Goal: Task Accomplishment & Management: Manage account settings

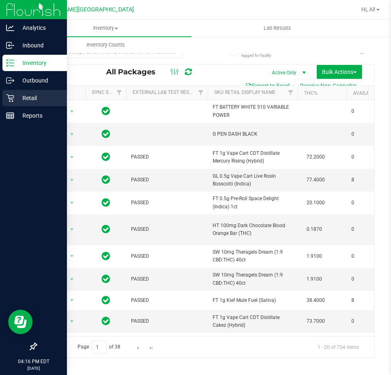
click at [18, 96] on p "Retail" at bounding box center [38, 98] width 49 height 10
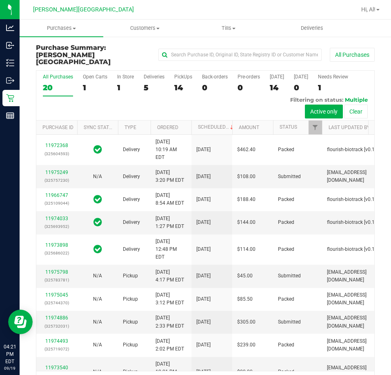
click at [337, 75] on div "All Purchases 20 Open Carts 1 In Store 1 Deliveries 5 PickUps 14 Back-orders 0 …" at bounding box center [205, 96] width 338 height 50
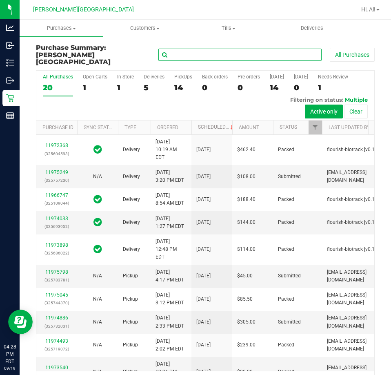
click at [232, 53] on input "text" at bounding box center [240, 55] width 163 height 12
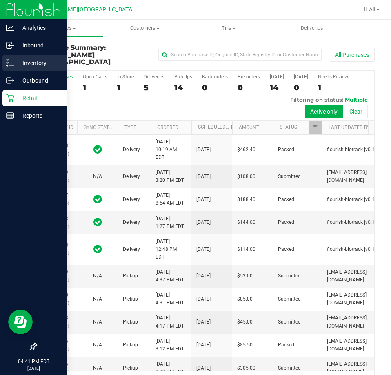
click at [25, 64] on p "Inventory" at bounding box center [38, 63] width 49 height 10
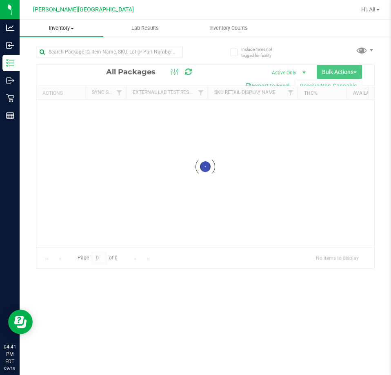
click at [51, 27] on span "Inventory" at bounding box center [62, 28] width 84 height 7
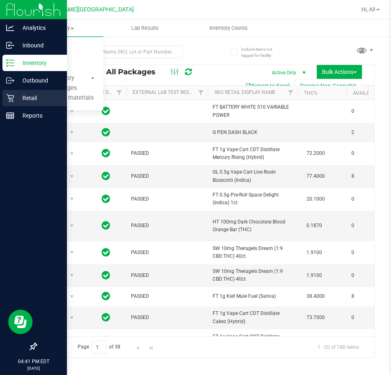
click at [14, 103] on div "Retail" at bounding box center [34, 98] width 65 height 16
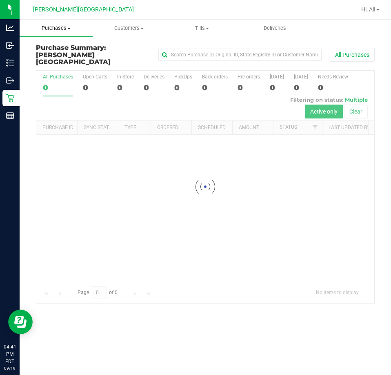
click at [60, 23] on uib-tab-heading "Purchases Summary of purchases Fulfillment All purchases" at bounding box center [56, 28] width 73 height 17
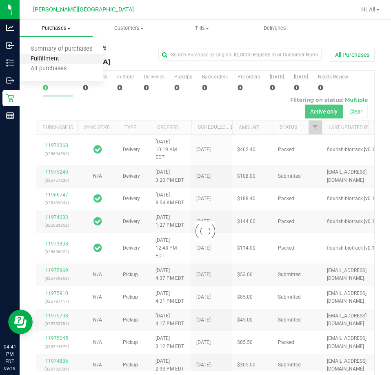
click at [52, 56] on span "Fulfillment" at bounding box center [45, 59] width 51 height 7
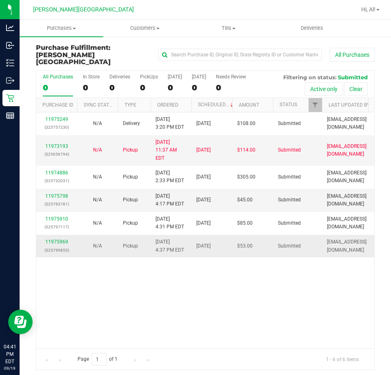
click at [60, 238] on div "11975969 (325799853)" at bounding box center [56, 246] width 31 height 16
click at [57, 238] on div "11975969 (325799853)" at bounding box center [56, 246] width 31 height 16
click at [56, 239] on link "11975969" at bounding box center [56, 242] width 23 height 6
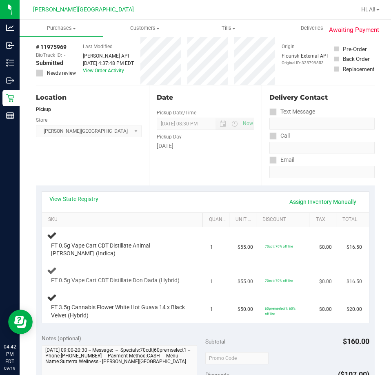
scroll to position [82, 0]
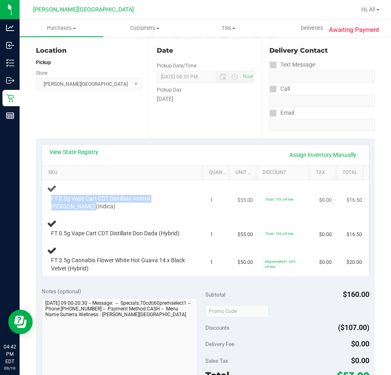
drag, startPoint x: 51, startPoint y: 201, endPoint x: 101, endPoint y: 208, distance: 50.3
click at [101, 208] on span "FT 0.5g Vape Cart CDT Distillate Animal [PERSON_NAME] (Indica)" at bounding box center [120, 203] width 139 height 16
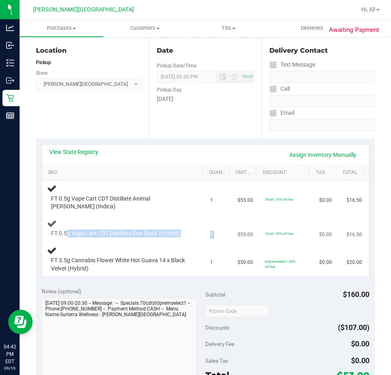
drag, startPoint x: 66, startPoint y: 236, endPoint x: 235, endPoint y: 241, distance: 169.2
click at [235, 241] on tr "FT 0.5g Vape Cart CDT Distillate Don Dada (Hybrid) 1 $55.00 70cdt: 70% off line…" at bounding box center [205, 229] width 327 height 28
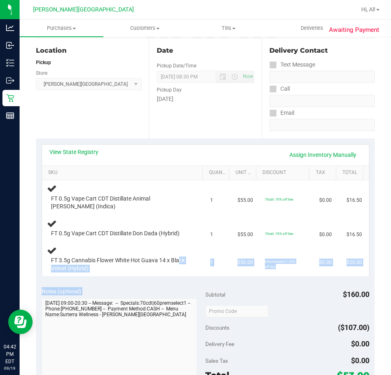
drag, startPoint x: 60, startPoint y: 266, endPoint x: 166, endPoint y: 286, distance: 107.7
click at [170, 297] on purchase-details "Back Edit Purchase Cancel Purchase View Profile # 11975969 BioTrack ID: - Submi…" at bounding box center [205, 301] width 339 height 679
click at [166, 277] on div "View State Registry Assign Inventory Manually SKU Quantity Unit Price Discount …" at bounding box center [205, 210] width 339 height 143
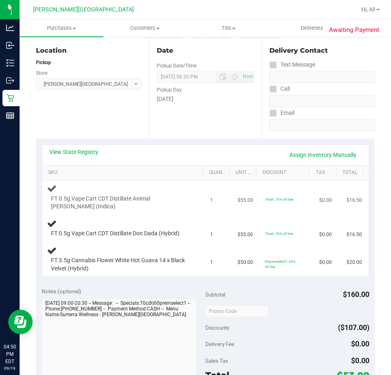
click at [162, 211] on td "FT 0.5g Vape Cart CDT Distillate Animal [PERSON_NAME] (Indica)" at bounding box center [124, 197] width 164 height 34
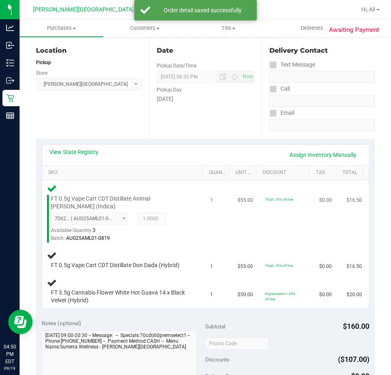
click at [192, 230] on div "FT 0.5g Vape Cart CDT Distillate Animal [PERSON_NAME] (Indica) 7062497474823513…" at bounding box center [124, 212] width 154 height 59
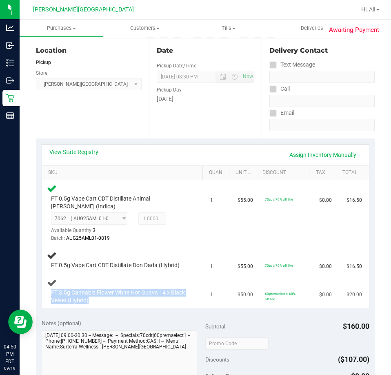
drag, startPoint x: 112, startPoint y: 299, endPoint x: 49, endPoint y: 293, distance: 64.0
click at [49, 293] on div "FT 3.5g Cannabis Flower White Hot Guava 14 x Black Velvet (Hybrid)" at bounding box center [118, 297] width 143 height 16
click at [130, 257] on div "FT 0.5g Vape Cart CDT Distillate Don Dada (Hybrid)" at bounding box center [124, 259] width 154 height 19
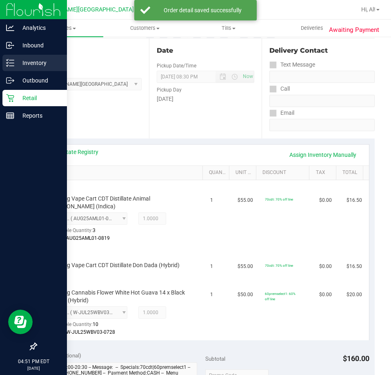
click at [25, 60] on p "Inventory" at bounding box center [38, 63] width 49 height 10
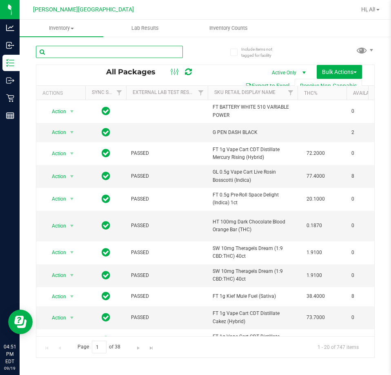
click at [140, 53] on input "text" at bounding box center [109, 52] width 147 height 12
type input "dda"
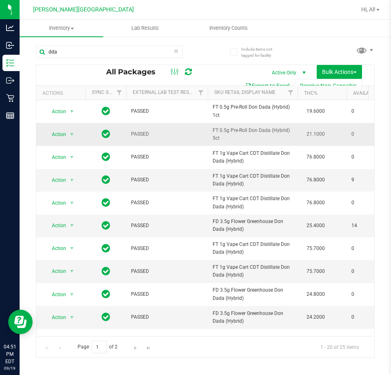
click at [251, 132] on span "FT 0.5g Pre-Roll Don Dada (Hybrid) 5ct" at bounding box center [253, 135] width 80 height 16
click at [256, 143] on td "FT 0.5g Pre-Roll Don Dada (Hybrid) 5ct" at bounding box center [253, 134] width 90 height 23
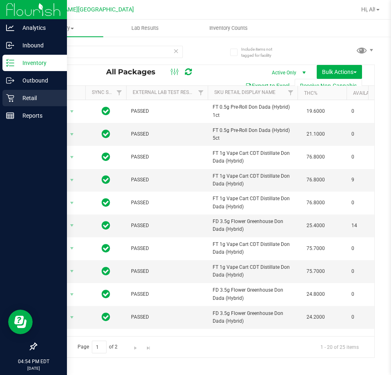
click at [29, 97] on p "Retail" at bounding box center [38, 98] width 49 height 10
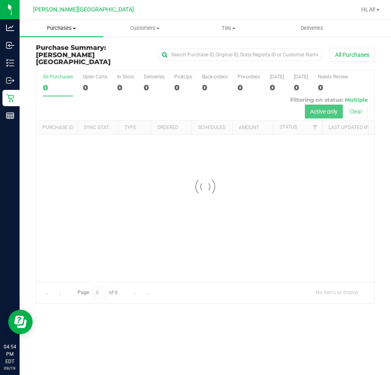
click at [59, 25] on span "Purchases" at bounding box center [62, 28] width 84 height 7
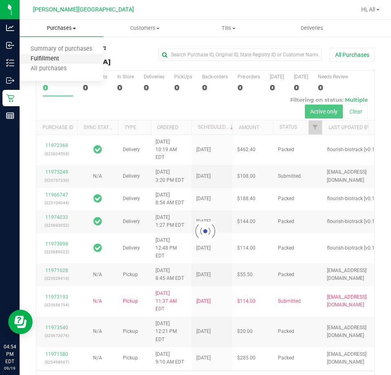
click at [49, 57] on span "Fulfillment" at bounding box center [45, 59] width 51 height 7
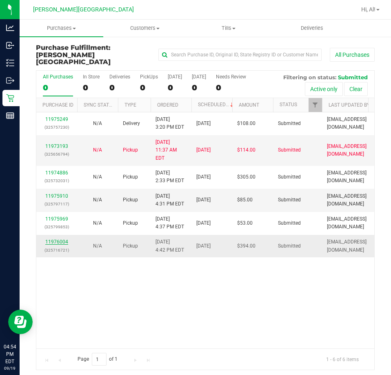
click at [53, 239] on link "11976004" at bounding box center [56, 242] width 23 height 6
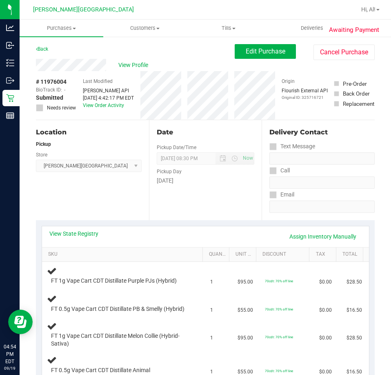
click at [42, 48] on link "Back" at bounding box center [42, 49] width 12 height 6
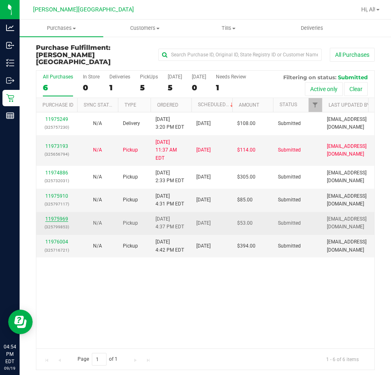
click at [60, 216] on link "11975969" at bounding box center [56, 219] width 23 height 6
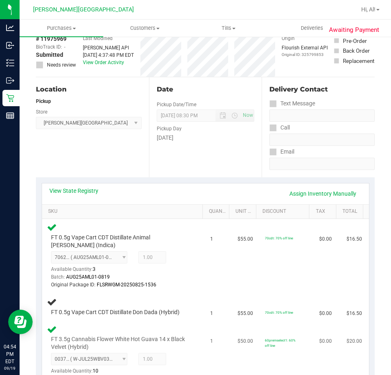
scroll to position [123, 0]
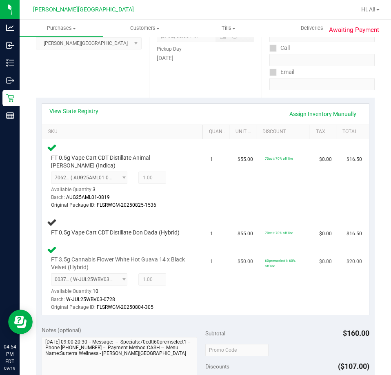
click at [233, 259] on td "$50.00" at bounding box center [246, 278] width 27 height 74
click at [260, 229] on td "70cdt: 70% off line" at bounding box center [287, 228] width 54 height 28
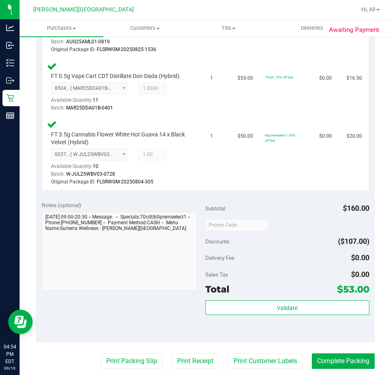
scroll to position [286, 0]
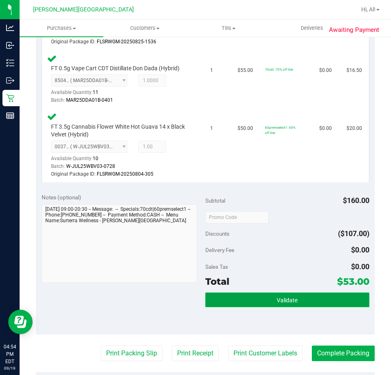
click at [294, 305] on button "Validate" at bounding box center [288, 300] width 164 height 15
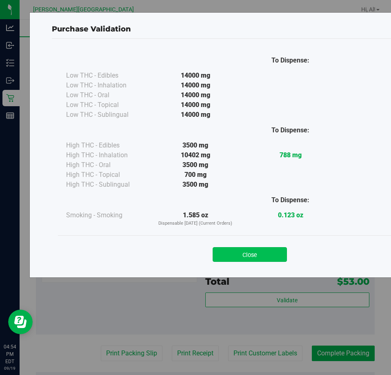
click at [260, 253] on button "Close" at bounding box center [250, 254] width 74 height 15
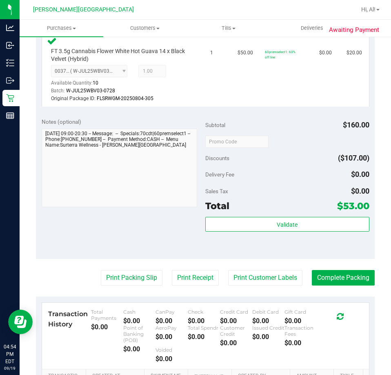
scroll to position [449, 0]
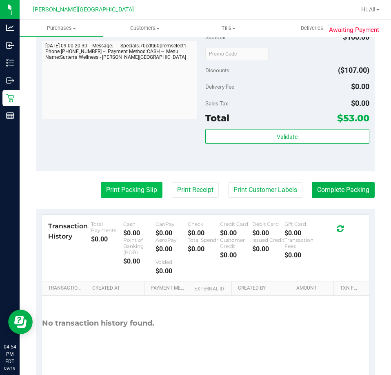
click at [137, 192] on button "Print Packing Slip" at bounding box center [132, 190] width 62 height 16
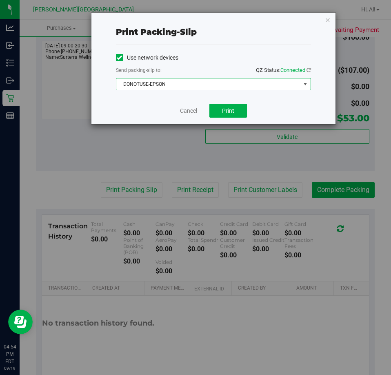
click at [232, 85] on span "DONOTUSE-EPSON" at bounding box center [208, 83] width 184 height 11
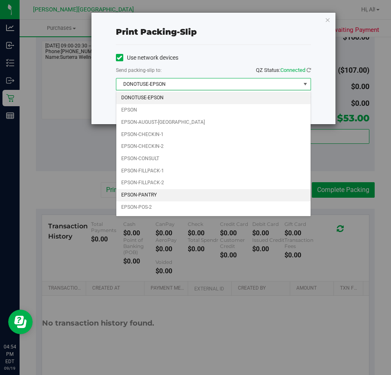
click at [172, 195] on li "EPSON-PANTRY" at bounding box center [213, 195] width 194 height 12
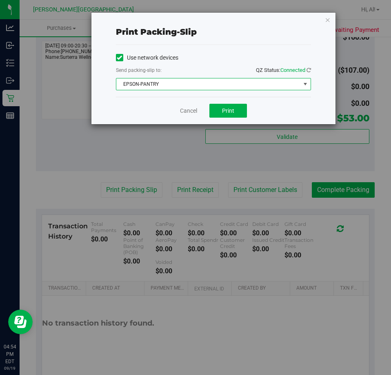
click at [219, 102] on div "Cancel Print" at bounding box center [213, 110] width 195 height 27
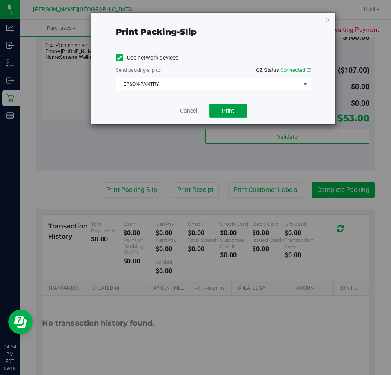
click at [220, 106] on button "Print" at bounding box center [229, 111] width 38 height 14
drag, startPoint x: 309, startPoint y: 313, endPoint x: 284, endPoint y: 388, distance: 79.3
drag, startPoint x: 284, startPoint y: 388, endPoint x: 188, endPoint y: 118, distance: 286.4
click at [188, 118] on div "Cancel Print" at bounding box center [213, 110] width 195 height 27
drag, startPoint x: 189, startPoint y: 111, endPoint x: 185, endPoint y: 122, distance: 11.4
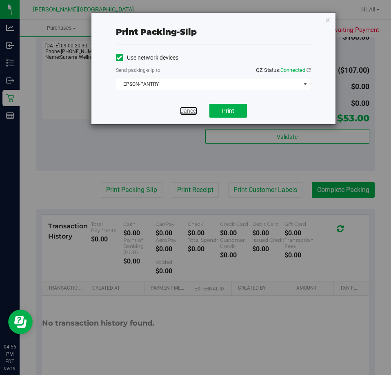
click at [189, 112] on link "Cancel" at bounding box center [188, 111] width 17 height 9
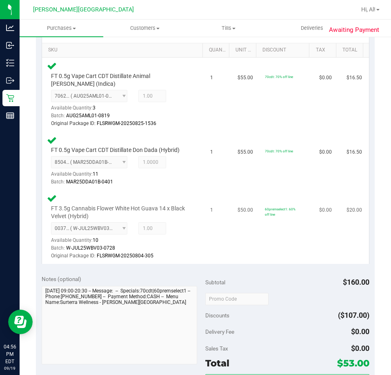
scroll to position [368, 0]
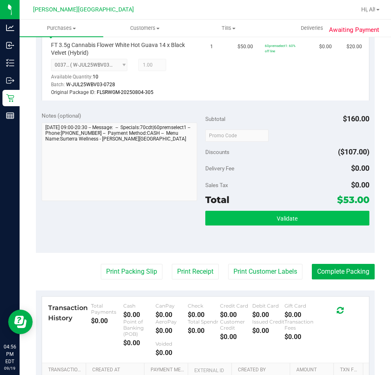
drag, startPoint x: 282, startPoint y: 227, endPoint x: 282, endPoint y: 222, distance: 4.6
click at [282, 222] on div "Validate" at bounding box center [288, 229] width 164 height 37
click at [282, 222] on button "Validate" at bounding box center [288, 218] width 164 height 15
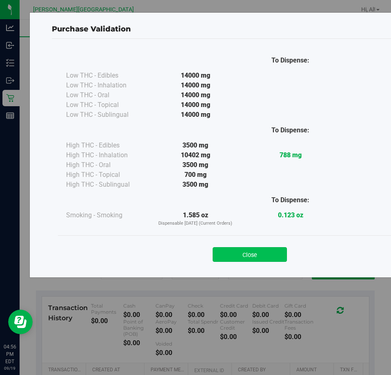
click at [259, 252] on button "Close" at bounding box center [250, 254] width 74 height 15
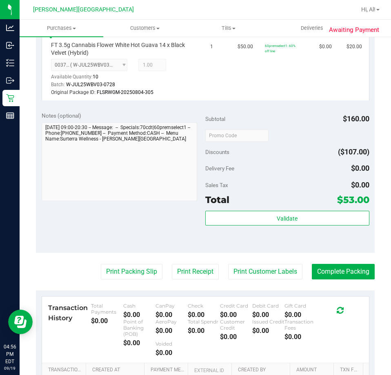
click at [277, 164] on div "Delivery Fee $0.00" at bounding box center [288, 168] width 164 height 15
click at [238, 155] on div "Discounts ($107.00)" at bounding box center [288, 152] width 164 height 15
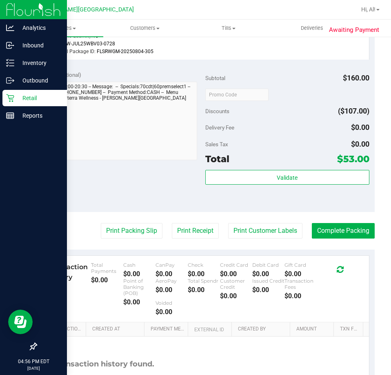
scroll to position [474, 0]
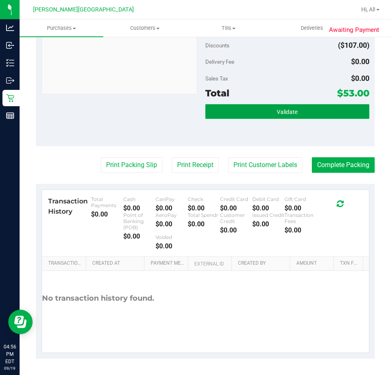
click at [293, 114] on span "Validate" at bounding box center [287, 112] width 21 height 7
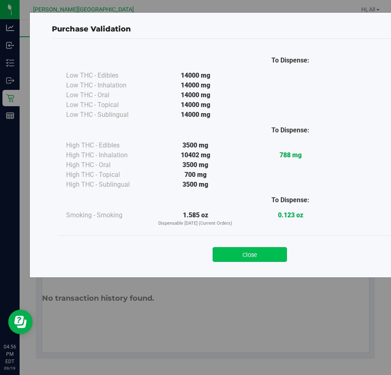
click at [264, 257] on button "Close" at bounding box center [250, 254] width 74 height 15
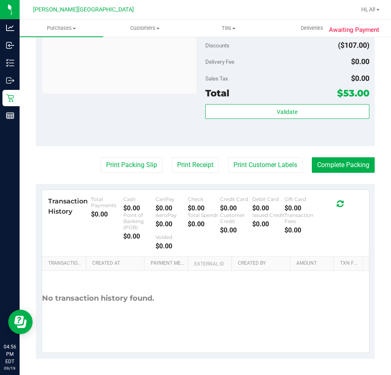
click at [212, 72] on div "Sales Tax" at bounding box center [217, 78] width 23 height 15
click at [330, 160] on button "Complete Packing" at bounding box center [343, 165] width 63 height 16
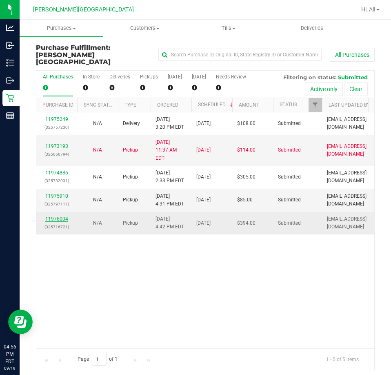
click at [51, 216] on link "11976004" at bounding box center [56, 219] width 23 height 6
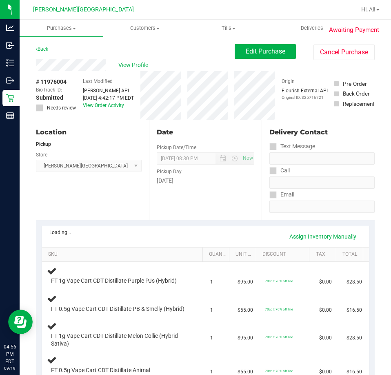
click at [239, 211] on div "Date Pickup Date/Time [DATE] Now [DATE] 08:30 PM Now Pickup Day [DATE]" at bounding box center [205, 170] width 113 height 100
click at [249, 214] on div "Date Pickup Date/Time [DATE] Now [DATE] 08:30 PM Now Pickup Day [DATE]" at bounding box center [205, 170] width 113 height 100
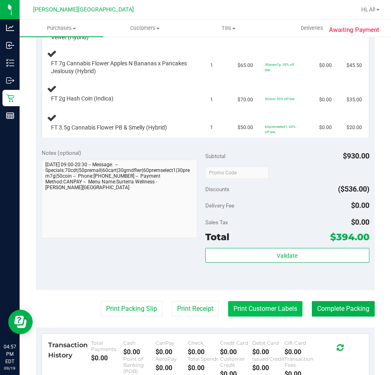
scroll to position [572, 0]
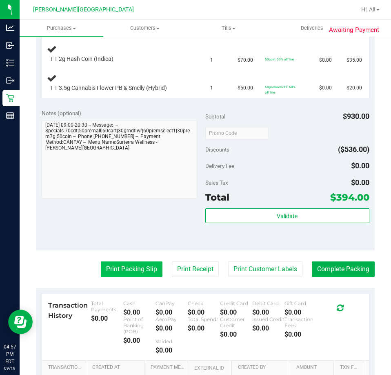
click at [127, 276] on button "Print Packing Slip" at bounding box center [132, 270] width 62 height 16
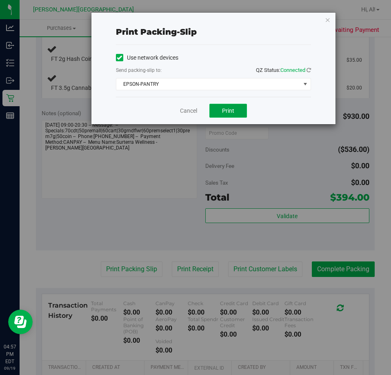
click at [228, 112] on span "Print" at bounding box center [228, 110] width 12 height 7
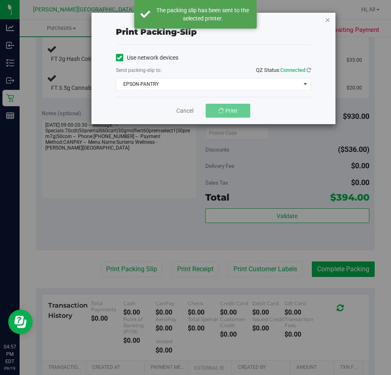
click at [329, 21] on icon "button" at bounding box center [328, 20] width 6 height 10
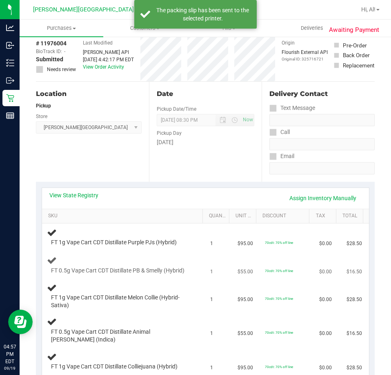
scroll to position [0, 0]
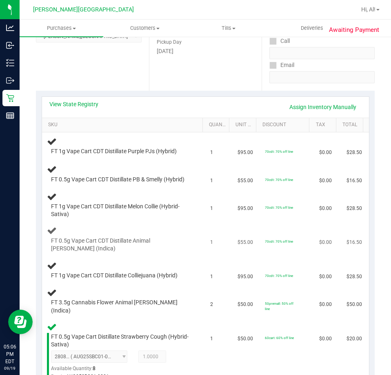
scroll to position [123, 0]
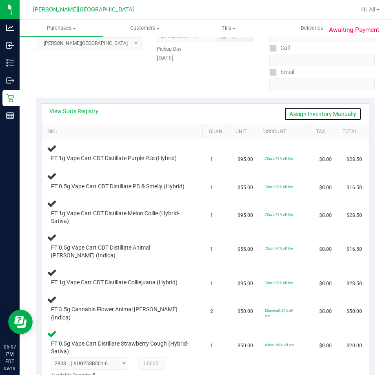
click at [314, 109] on link "Assign Inventory Manually" at bounding box center [323, 114] width 78 height 14
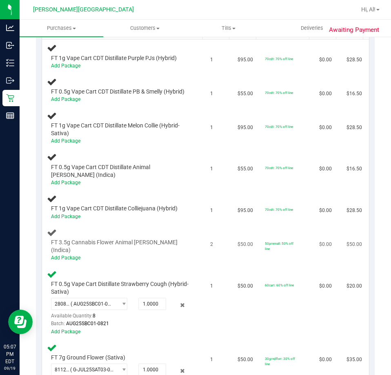
scroll to position [245, 0]
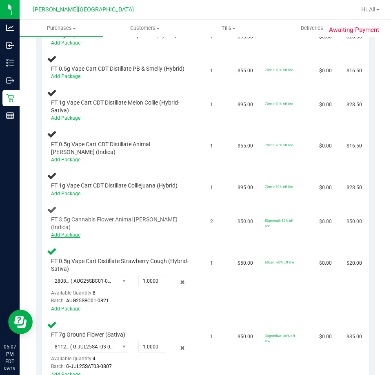
click at [74, 236] on link "Add Package" at bounding box center [65, 235] width 29 height 6
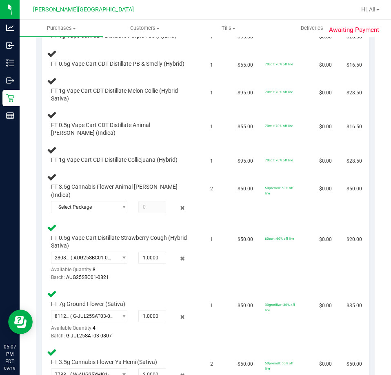
click at [68, 250] on div "FT 0.5g Vape Cart Distillate Strawberry Cough (Hybrid-Sativa) 2808665217481479 …" at bounding box center [118, 258] width 143 height 48
click at [107, 257] on span "( AUG25SBC01-0821 | orig: FLSRWGM-20250827-1590 )" at bounding box center [92, 258] width 43 height 6
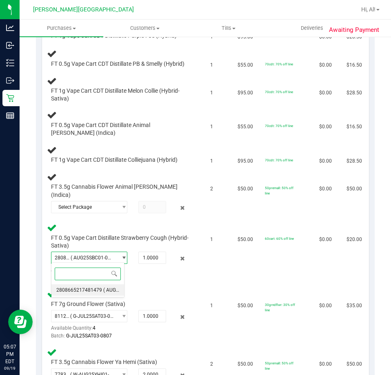
click at [98, 289] on span "2808665217481479" at bounding box center [79, 290] width 46 height 6
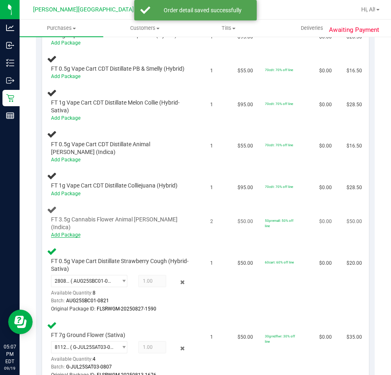
click at [70, 236] on link "Add Package" at bounding box center [65, 235] width 29 height 6
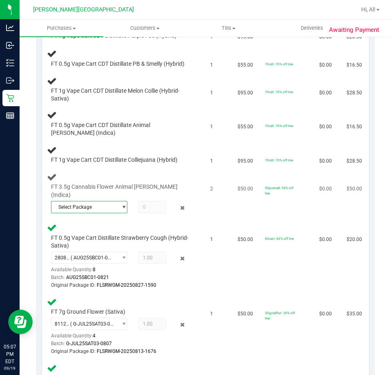
click at [117, 204] on span "select" at bounding box center [122, 206] width 10 height 11
click at [91, 239] on span "7354030570007620" at bounding box center [79, 240] width 46 height 6
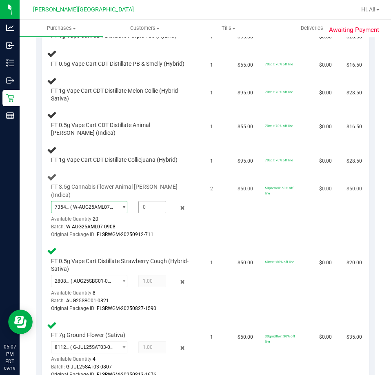
click at [161, 210] on span at bounding box center [153, 207] width 28 height 12
click at [197, 226] on td "FT 3.5g Cannabis Flower Animal [PERSON_NAME] (Indica) 7354030570007620 ( W-AUG2…" at bounding box center [124, 206] width 164 height 74
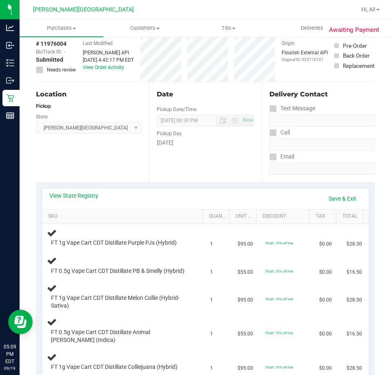
scroll to position [0, 0]
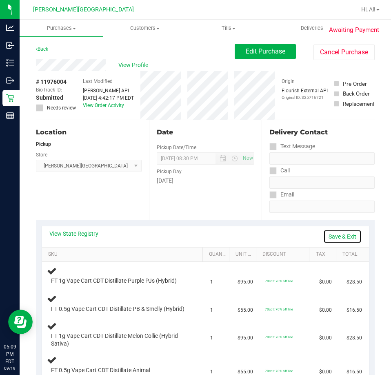
click at [346, 236] on link "Save & Exit" at bounding box center [343, 237] width 38 height 14
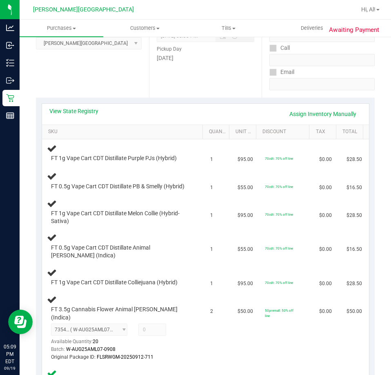
scroll to position [245, 0]
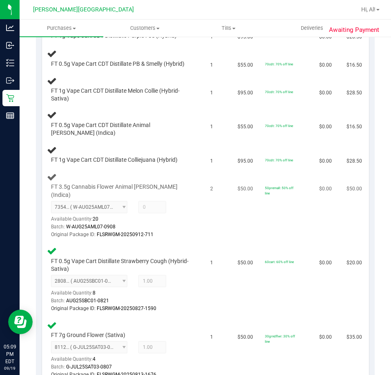
drag, startPoint x: 234, startPoint y: 224, endPoint x: 228, endPoint y: 225, distance: 5.9
click at [233, 224] on td "$50.00" at bounding box center [246, 206] width 27 height 74
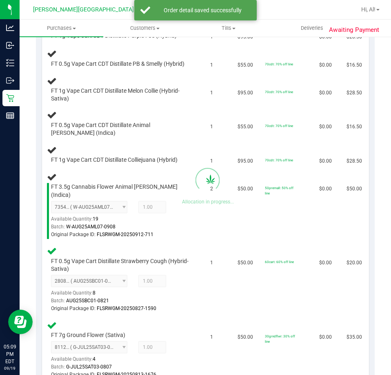
type input "2.00"
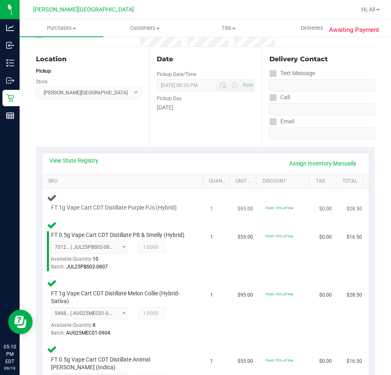
scroll to position [0, 0]
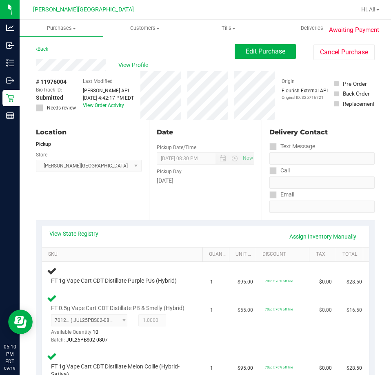
click at [272, 313] on td "70cdt: 70% off line" at bounding box center [287, 319] width 54 height 58
click at [262, 322] on td "70cdt: 70% off line" at bounding box center [287, 319] width 54 height 58
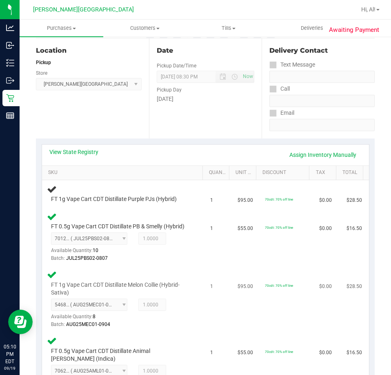
click at [260, 275] on td "70cdt: 70% off line" at bounding box center [287, 299] width 54 height 66
click at [217, 295] on td "1" at bounding box center [219, 299] width 27 height 66
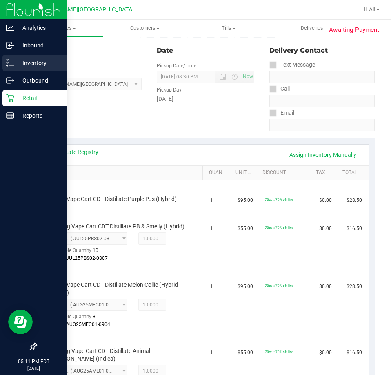
click at [38, 68] on div "Inventory" at bounding box center [34, 63] width 65 height 16
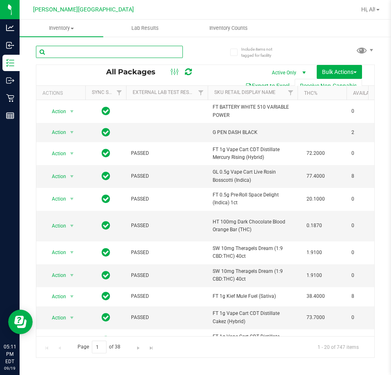
click at [95, 56] on input "text" at bounding box center [109, 52] width 147 height 12
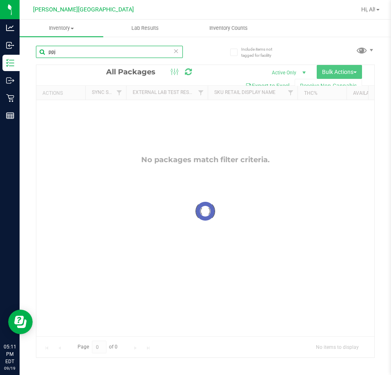
click at [70, 52] on input "ppj" at bounding box center [109, 52] width 147 height 12
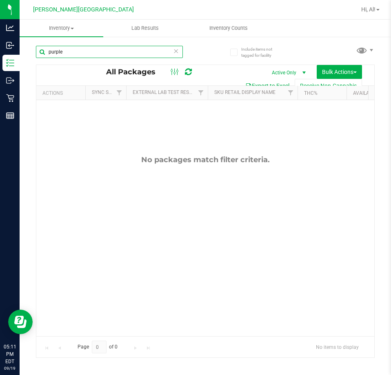
type input "purple"
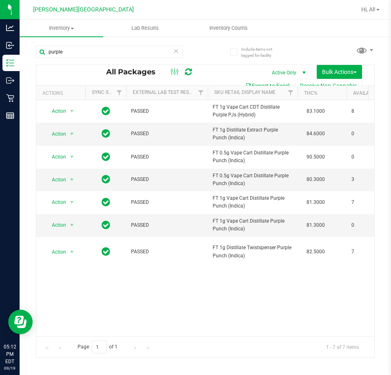
click at [177, 53] on icon at bounding box center [176, 51] width 6 height 10
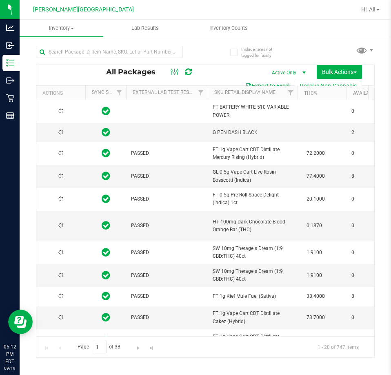
type input "[DATE]"
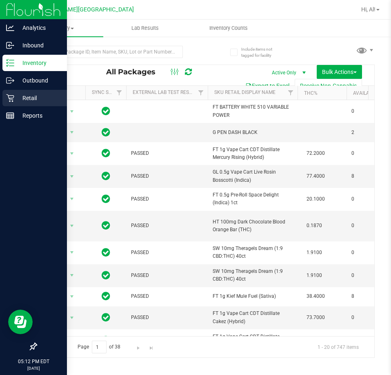
click at [40, 96] on p "Retail" at bounding box center [38, 98] width 49 height 10
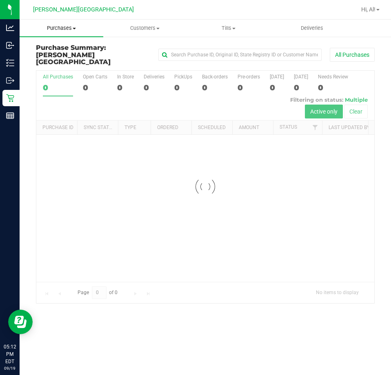
click at [72, 26] on span "Purchases" at bounding box center [62, 28] width 84 height 7
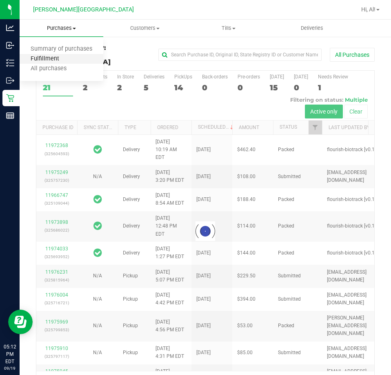
click at [52, 60] on span "Fulfillment" at bounding box center [45, 59] width 51 height 7
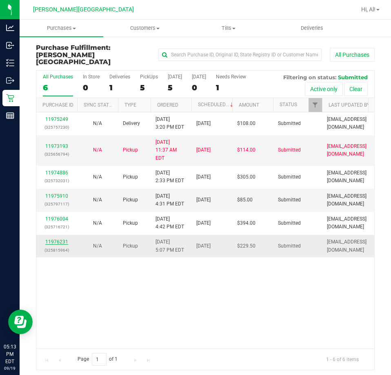
click at [56, 239] on link "11976231" at bounding box center [56, 242] width 23 height 6
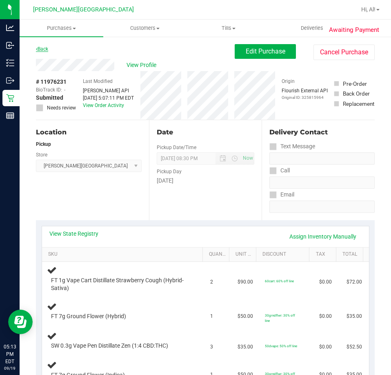
click at [41, 51] on div "Back" at bounding box center [42, 49] width 12 height 10
click at [44, 47] on link "Back" at bounding box center [42, 49] width 12 height 6
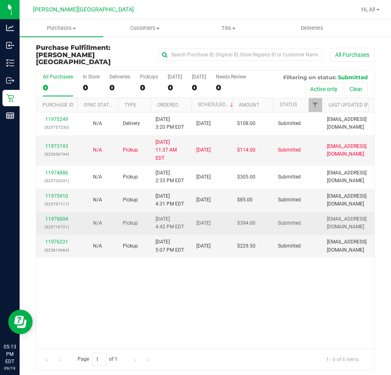
click at [67, 223] on p "(325716721)" at bounding box center [56, 227] width 31 height 8
click at [61, 216] on link "11976004" at bounding box center [56, 219] width 23 height 6
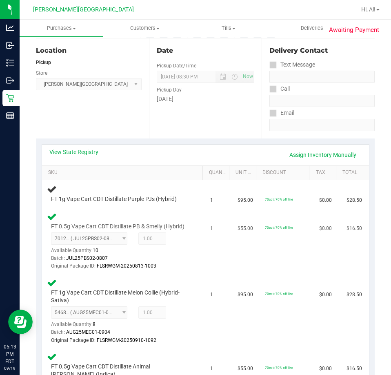
click at [240, 273] on td "$55.00" at bounding box center [246, 241] width 27 height 66
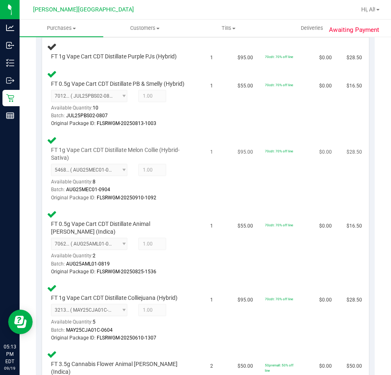
scroll to position [245, 0]
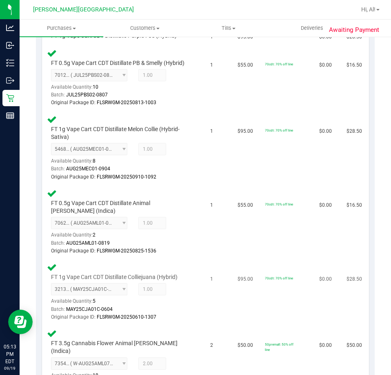
click at [239, 271] on td "$95.00" at bounding box center [246, 292] width 27 height 66
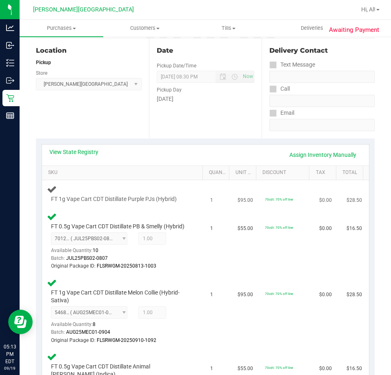
scroll to position [41, 0]
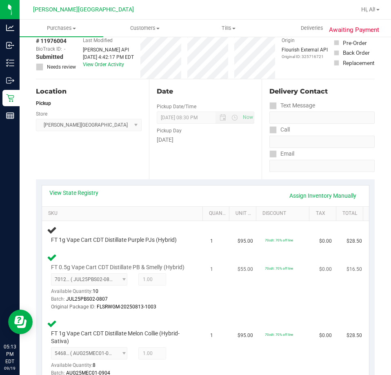
click at [272, 289] on td "70cdt: 70% off line" at bounding box center [287, 282] width 54 height 66
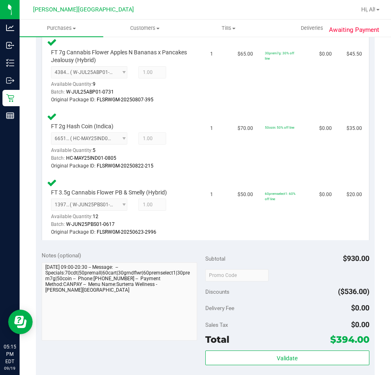
scroll to position [1022, 0]
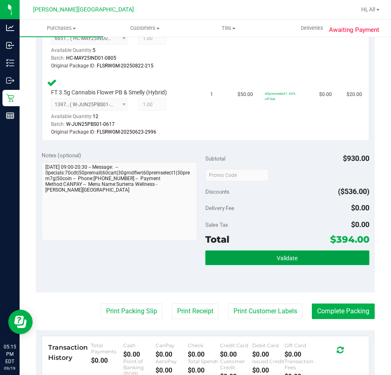
click at [299, 255] on button "Validate" at bounding box center [288, 257] width 164 height 15
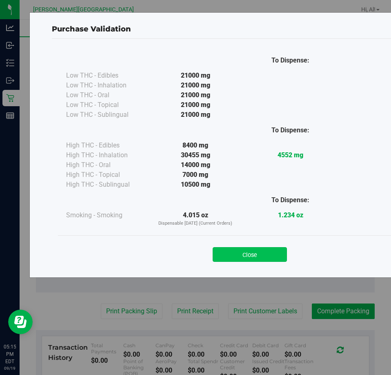
click at [256, 257] on button "Close" at bounding box center [250, 254] width 74 height 15
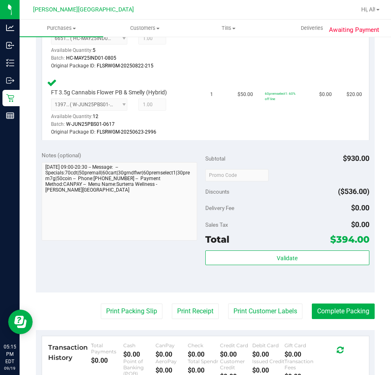
click at [312, 283] on div "Validate" at bounding box center [288, 268] width 164 height 37
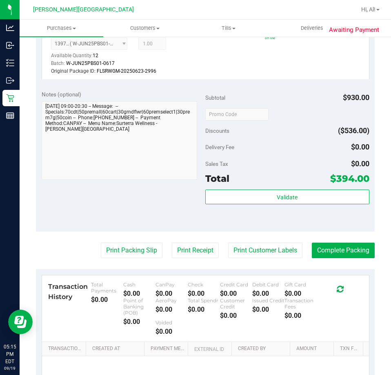
scroll to position [1168, 0]
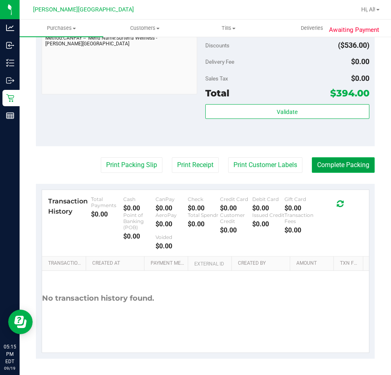
click at [335, 161] on button "Complete Packing" at bounding box center [343, 165] width 63 height 16
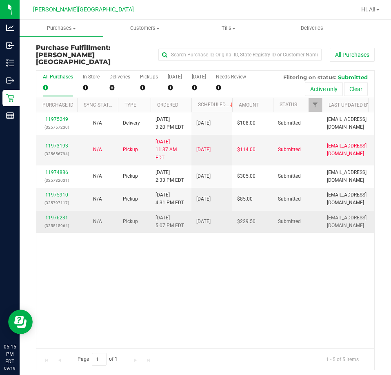
click at [202, 211] on td "[DATE]" at bounding box center [212, 222] width 41 height 22
click at [53, 215] on div "11976231 (325815964)" at bounding box center [56, 223] width 31 height 16
click at [54, 216] on link "11976231" at bounding box center [56, 219] width 23 height 6
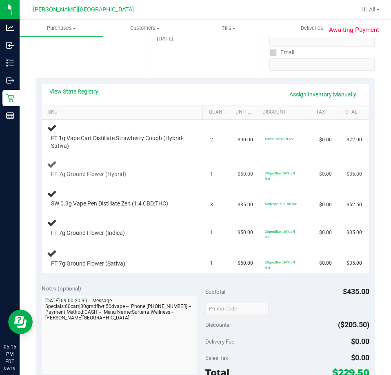
scroll to position [163, 0]
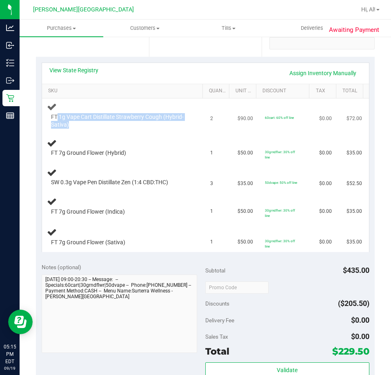
drag, startPoint x: 84, startPoint y: 126, endPoint x: 94, endPoint y: 132, distance: 12.1
click at [94, 132] on td "FT 1g Vape Cart Distillate Strawberry Cough (Hybrid-Sativa)" at bounding box center [124, 115] width 164 height 34
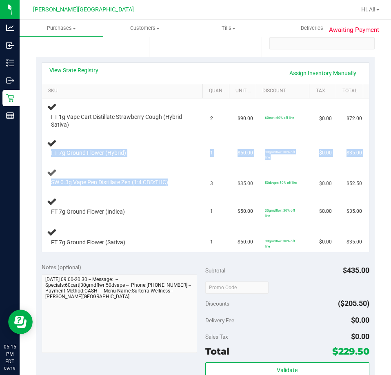
drag, startPoint x: 52, startPoint y: 152, endPoint x: 165, endPoint y: 178, distance: 116.1
click at [165, 178] on tbody "FT 1g Vape Cart Distillate Strawberry Cough (Hybrid-Sativa) 2 $90.00 60cart: 60…" at bounding box center [205, 175] width 327 height 154
click at [180, 149] on div "FT 7g Ground Flower (Hybrid)" at bounding box center [124, 147] width 154 height 19
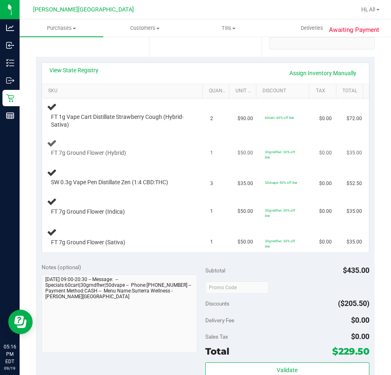
click at [171, 152] on div "FT 7g Ground Flower (Hybrid)" at bounding box center [118, 153] width 143 height 8
drag, startPoint x: 171, startPoint y: 152, endPoint x: 170, endPoint y: 157, distance: 5.3
click at [170, 157] on div "FT 7g Ground Flower (Hybrid)" at bounding box center [118, 153] width 143 height 8
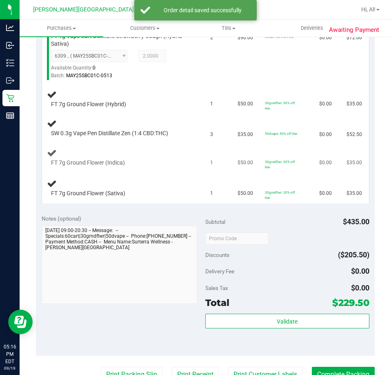
scroll to position [245, 0]
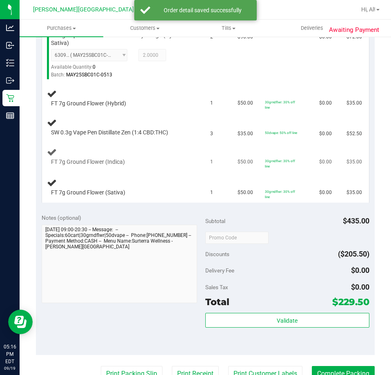
click at [141, 164] on div "FT 7g Ground Flower (Indica)" at bounding box center [118, 162] width 143 height 8
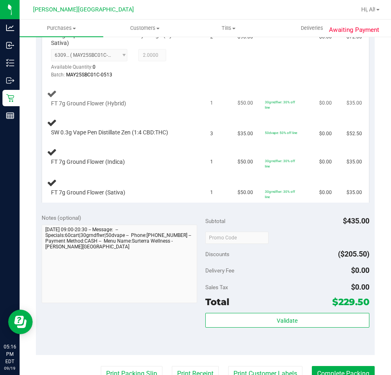
click at [84, 101] on span "FT 7g Ground Flower (Hybrid)" at bounding box center [88, 104] width 75 height 8
drag, startPoint x: 80, startPoint y: 132, endPoint x: 170, endPoint y: 132, distance: 89.9
click at [168, 132] on span "SW 0.3g Vape Pen Distillate Zen (1:4 CBD:THC)" at bounding box center [109, 133] width 117 height 8
click at [209, 197] on td "1" at bounding box center [219, 187] width 27 height 30
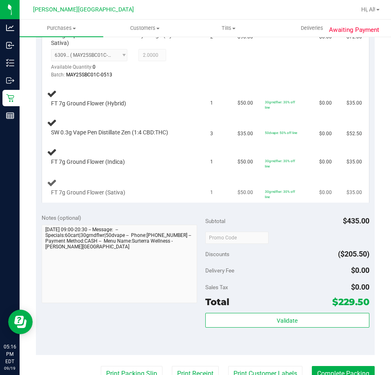
click at [185, 187] on div "FT 7g Ground Flower (Sativa)" at bounding box center [124, 187] width 154 height 19
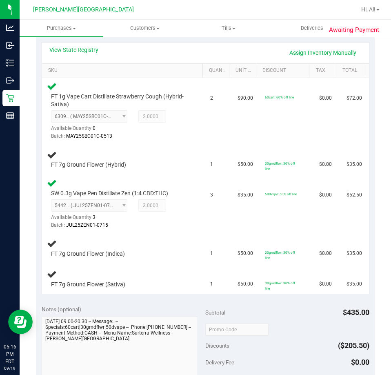
scroll to position [204, 0]
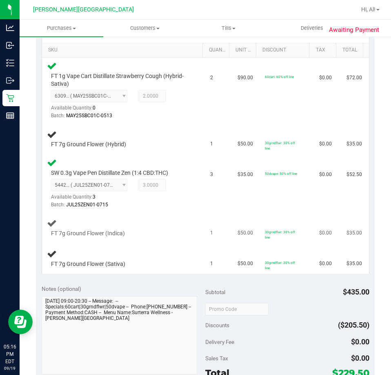
drag, startPoint x: 67, startPoint y: 234, endPoint x: 72, endPoint y: 234, distance: 4.5
click at [68, 234] on span "FT 7g Ground Flower (Indica)" at bounding box center [88, 234] width 74 height 8
click at [108, 264] on span "FT 7g Ground Flower (Sativa)" at bounding box center [88, 264] width 74 height 8
click at [149, 224] on div "FT 7g Ground Flower (Indica)" at bounding box center [124, 227] width 154 height 19
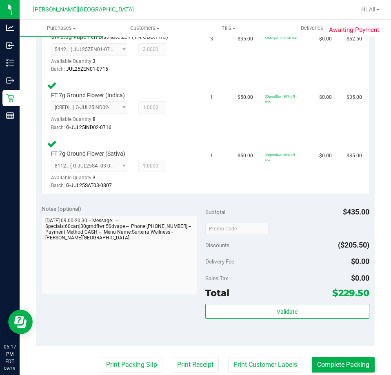
scroll to position [490, 0]
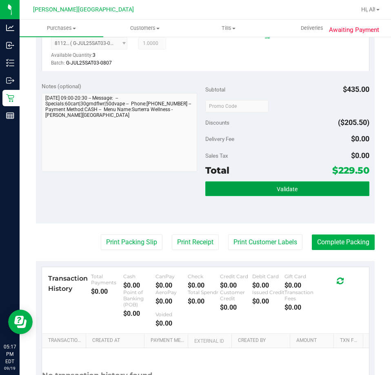
click at [318, 194] on button "Validate" at bounding box center [288, 188] width 164 height 15
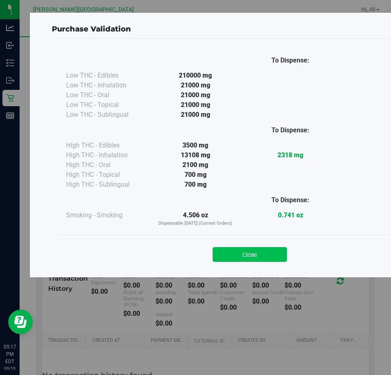
click at [238, 256] on button "Close" at bounding box center [250, 254] width 74 height 15
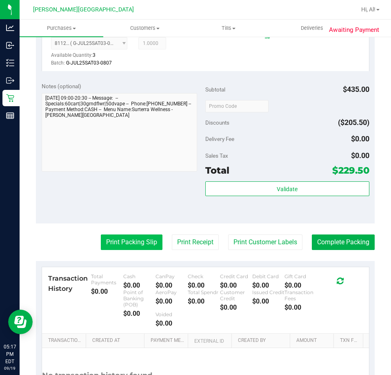
click at [142, 244] on button "Print Packing Slip" at bounding box center [132, 243] width 62 height 16
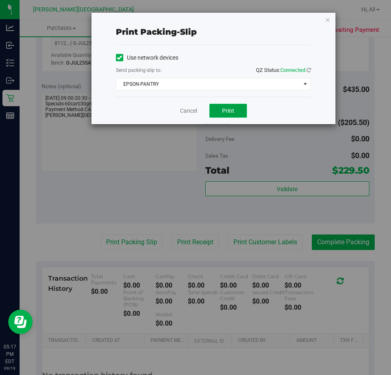
click at [225, 104] on button "Print" at bounding box center [229, 111] width 38 height 14
click at [185, 111] on link "Cancel" at bounding box center [188, 111] width 17 height 9
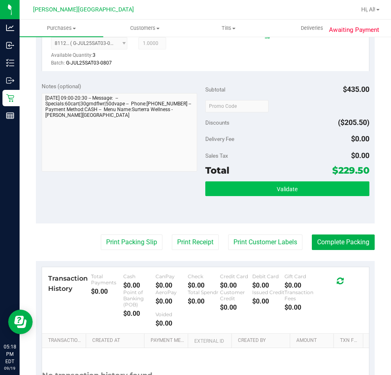
drag, startPoint x: 248, startPoint y: 179, endPoint x: 252, endPoint y: 185, distance: 6.5
click at [250, 181] on div "Subtotal $435.00 Discounts ($205.50) Delivery Fee $0.00 Sales Tax $0.00 Total $…" at bounding box center [288, 150] width 164 height 136
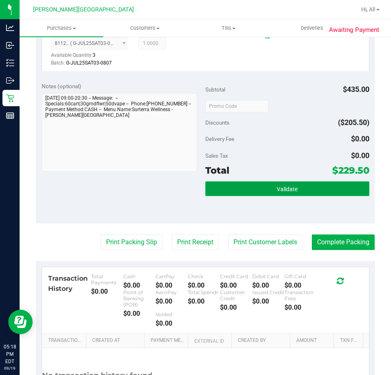
click at [255, 186] on button "Validate" at bounding box center [288, 188] width 164 height 15
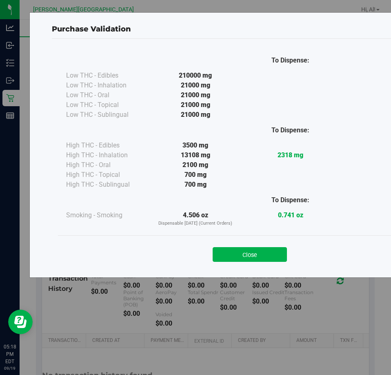
click at [282, 248] on button "Close" at bounding box center [250, 254] width 74 height 15
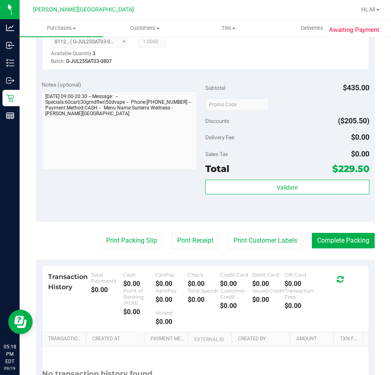
scroll to position [568, 0]
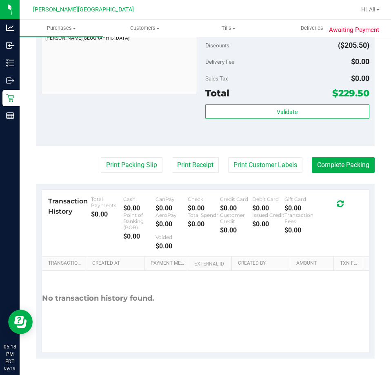
click at [362, 253] on div "Transaction History Total Payments $0.00 Cash $0.00 CanPay $0.00 Check $0.00 Cr…" at bounding box center [205, 223] width 327 height 67
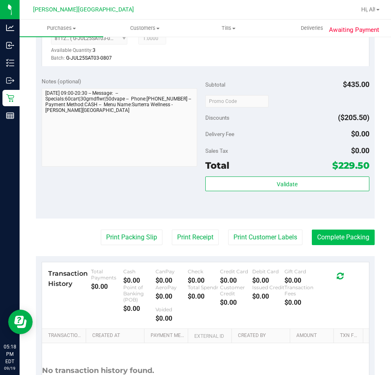
scroll to position [531, 0]
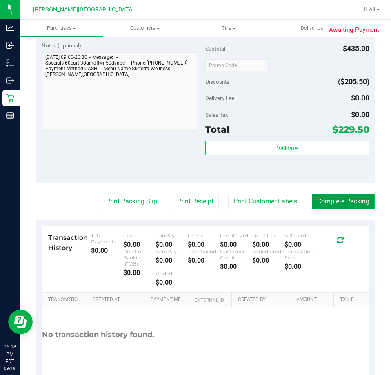
click at [359, 201] on button "Complete Packing" at bounding box center [343, 202] width 63 height 16
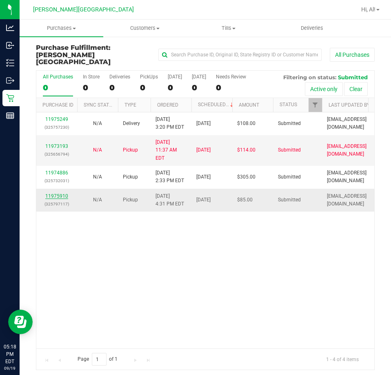
click at [62, 193] on link "11975910" at bounding box center [56, 196] width 23 height 6
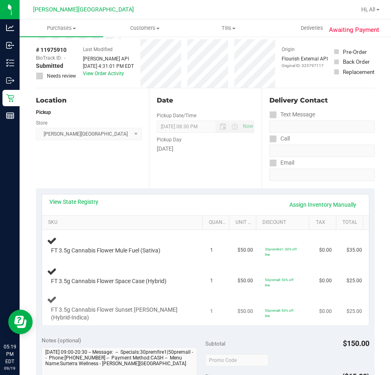
scroll to position [82, 0]
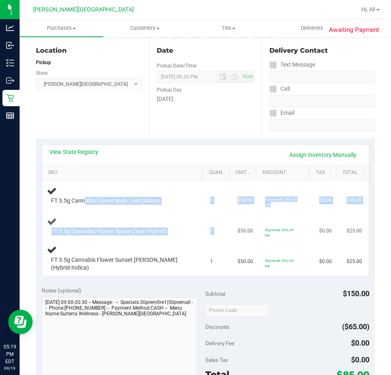
drag, startPoint x: 84, startPoint y: 199, endPoint x: 225, endPoint y: 223, distance: 142.6
click at [232, 222] on tbody "FT 3.5g Cannabis Flower Mule Fuel (Sativa) 1 $50.00 30premfire1: 30% off line $…" at bounding box center [205, 227] width 327 height 95
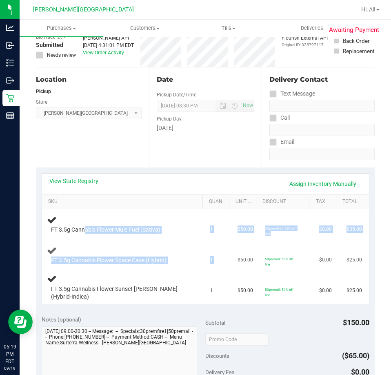
click at [184, 225] on tbody "FT 3.5g Cannabis Flower Mule Fuel (Sativa) 1 $50.00 30premfire1: 30% off line $…" at bounding box center [205, 256] width 327 height 95
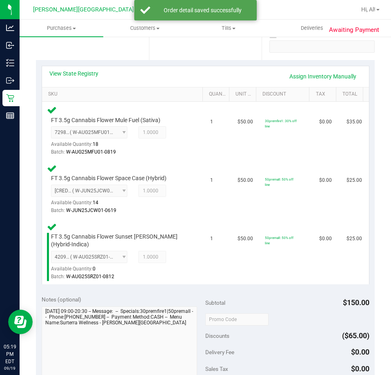
scroll to position [286, 0]
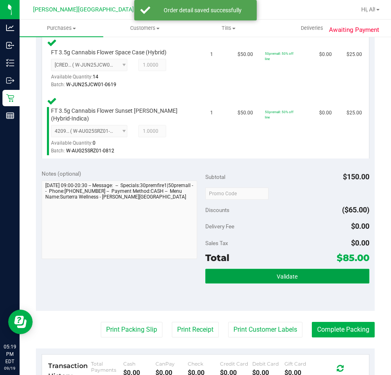
click at [304, 269] on button "Validate" at bounding box center [288, 276] width 164 height 15
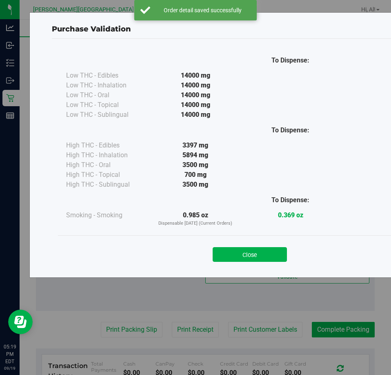
click at [239, 245] on div "Close" at bounding box center [250, 252] width 372 height 20
click at [261, 251] on button "Close" at bounding box center [250, 254] width 74 height 15
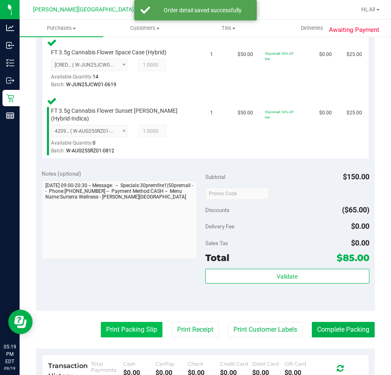
click at [106, 327] on button "Print Packing Slip" at bounding box center [132, 330] width 62 height 16
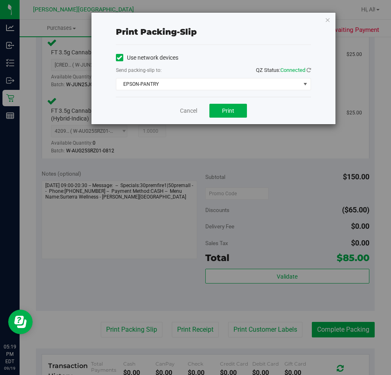
click at [220, 101] on div "Cancel Print" at bounding box center [213, 110] width 195 height 27
click at [220, 108] on button "Print" at bounding box center [229, 111] width 38 height 14
click at [189, 110] on link "Cancel" at bounding box center [188, 111] width 17 height 9
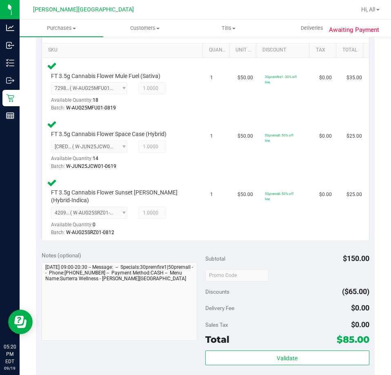
scroll to position [409, 0]
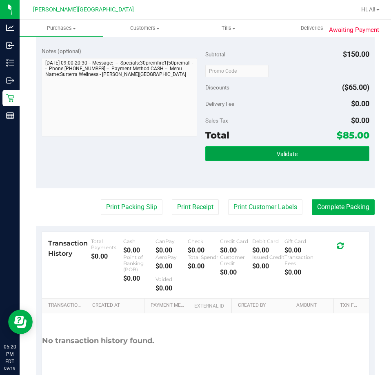
click at [317, 150] on button "Validate" at bounding box center [288, 153] width 164 height 15
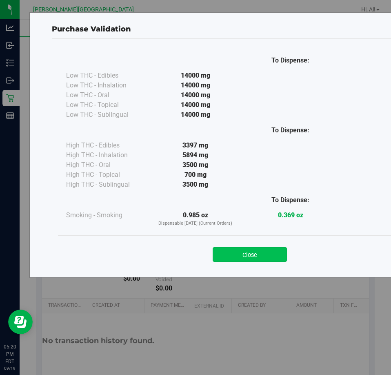
click at [259, 254] on button "Close" at bounding box center [250, 254] width 74 height 15
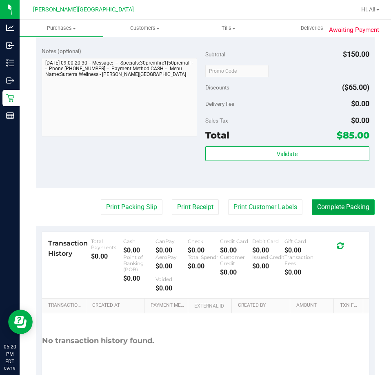
click at [349, 203] on button "Complete Packing" at bounding box center [343, 207] width 63 height 16
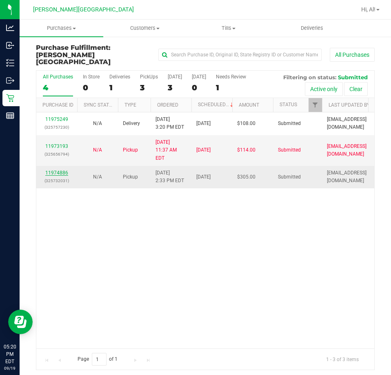
click at [52, 170] on link "11974886" at bounding box center [56, 173] width 23 height 6
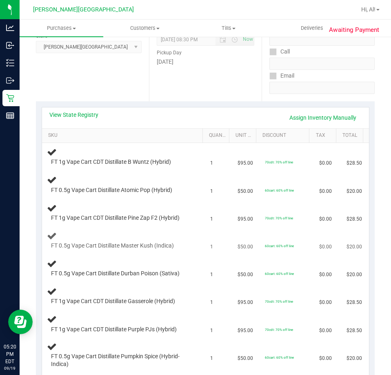
scroll to position [204, 0]
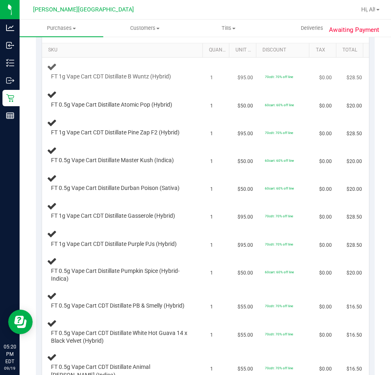
click at [89, 76] on span "FT 1g Vape Cart CDT Distillate B Wuntz (Hybrid)" at bounding box center [111, 77] width 120 height 8
click at [112, 104] on span "FT 0.5g Vape Cart Distillate Atomic Pop (Hybrid)" at bounding box center [111, 105] width 121 height 8
click at [299, 183] on td "60cart: 60% off line" at bounding box center [287, 183] width 54 height 28
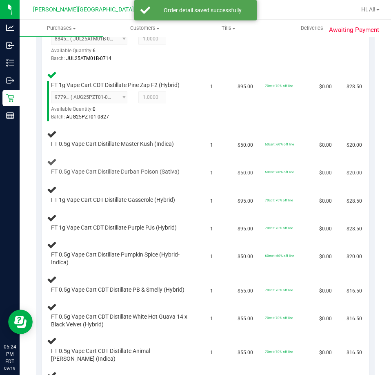
scroll to position [327, 0]
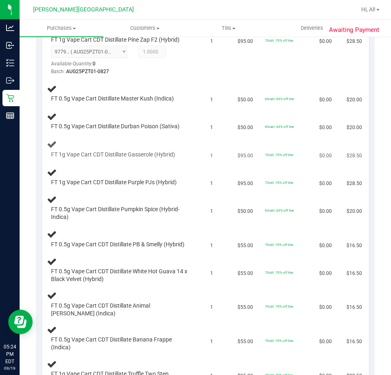
drag, startPoint x: 174, startPoint y: 146, endPoint x: 178, endPoint y: 145, distance: 4.2
click at [175, 146] on div "FT 1g Vape Cart CDT Distillate Gasserole (Hybrid)" at bounding box center [124, 148] width 154 height 19
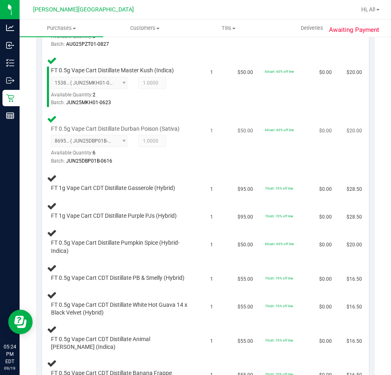
scroll to position [368, 0]
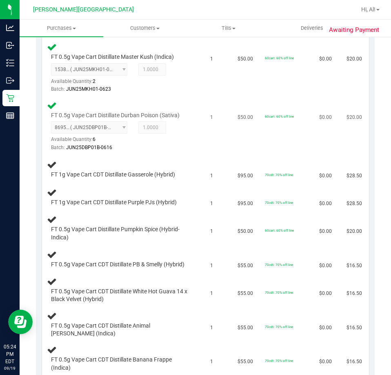
click at [188, 118] on div "FT 0.5g Vape Cart Distillate Durban Poison (Sativa) 8695946672076654 ( JUN25DBP…" at bounding box center [124, 126] width 154 height 51
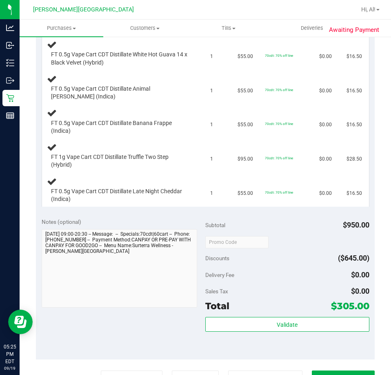
scroll to position [817, 0]
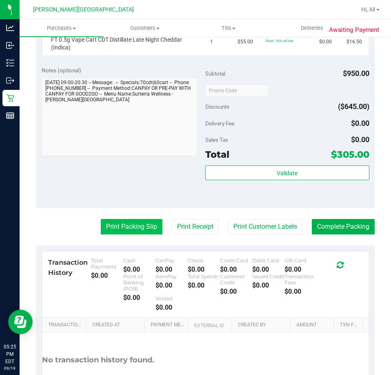
click at [147, 235] on button "Print Packing Slip" at bounding box center [132, 227] width 62 height 16
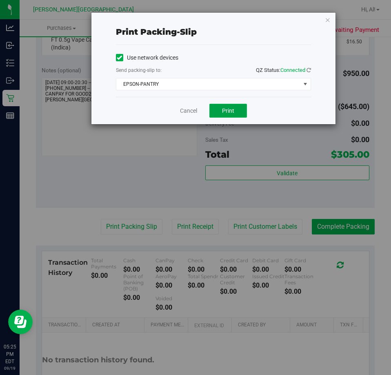
click at [236, 104] on button "Print" at bounding box center [229, 111] width 38 height 14
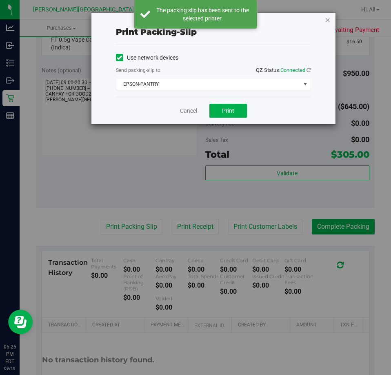
click at [326, 21] on icon "button" at bounding box center [328, 20] width 6 height 10
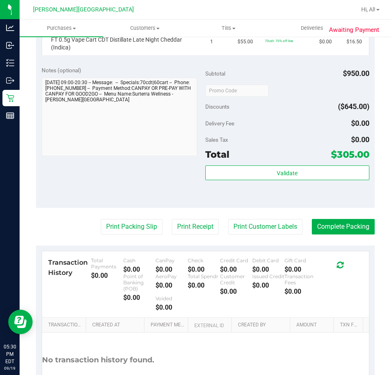
drag, startPoint x: 300, startPoint y: 96, endPoint x: 388, endPoint y: 140, distance: 97.9
click at [314, 104] on div "Subtotal $950.00 Discounts ($645.00) Delivery Fee $0.00 Sales Tax $0.00 Total $…" at bounding box center [288, 134] width 164 height 136
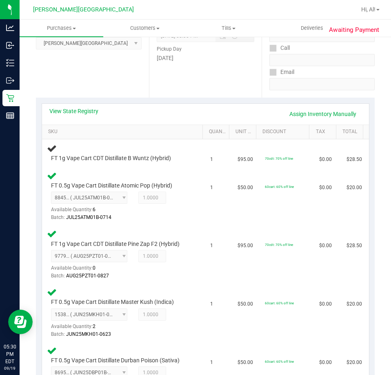
scroll to position [0, 0]
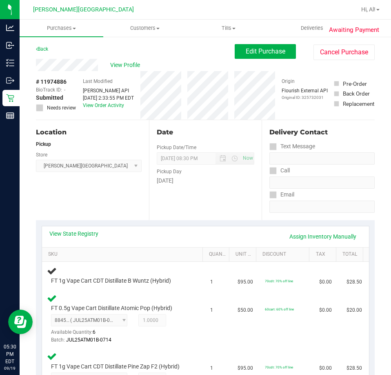
click at [99, 70] on div "View Profile # 11974886 BioTrack ID: - Submitted Needs review Last Modified [PE…" at bounding box center [205, 89] width 339 height 61
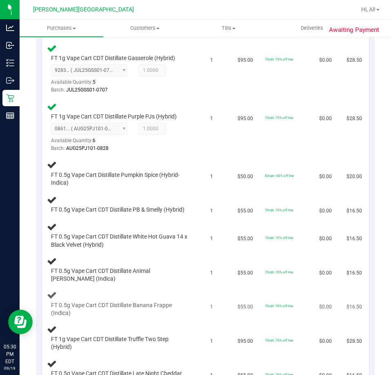
scroll to position [490, 0]
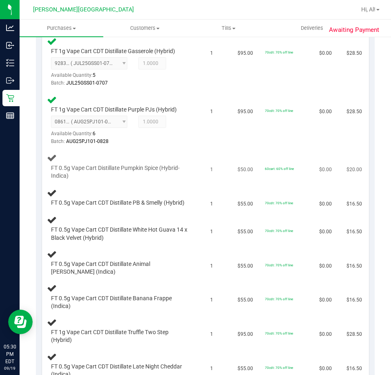
click at [140, 166] on span "FT 0.5g Vape Cart Distillate Pumpkin Spice (Hybrid-Indica)" at bounding box center [120, 172] width 139 height 16
click at [126, 201] on span "FT 0.5g Vape Cart CDT Distillate PB & Smelly (Hybrid)" at bounding box center [118, 203] width 134 height 8
click at [128, 235] on span "FT 0.5g Vape Cart CDT Distillate White Hot Guava 14 x Black Velvet (Hybrid)" at bounding box center [120, 234] width 139 height 16
click at [127, 192] on div "FT 0.5g Vape Cart CDT Distillate PB & Smelly (Hybrid)" at bounding box center [124, 197] width 154 height 19
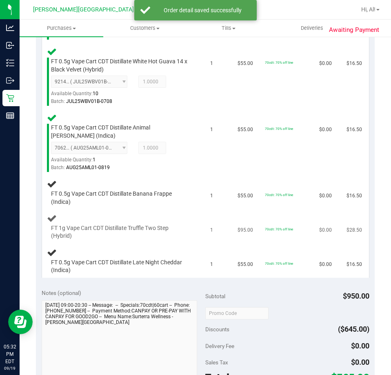
scroll to position [735, 0]
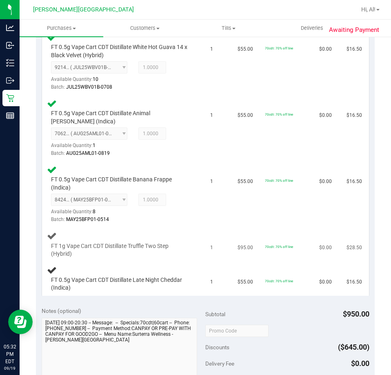
click at [184, 262] on td "FT 1g Vape Cart CDT Distillate Truffle Two Step (Hybrid)" at bounding box center [124, 245] width 164 height 34
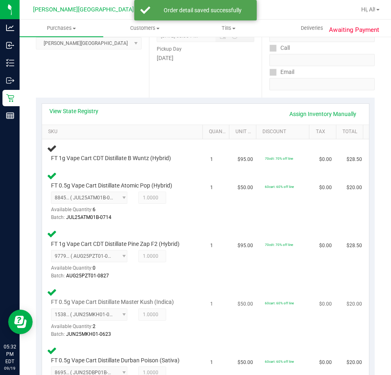
scroll to position [0, 0]
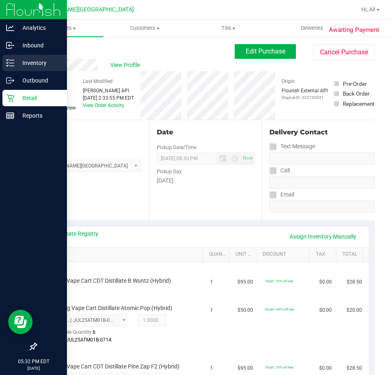
click at [41, 63] on p "Inventory" at bounding box center [38, 63] width 49 height 10
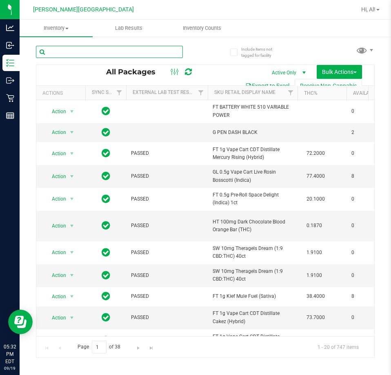
click at [92, 53] on input "text" at bounding box center [109, 52] width 147 height 12
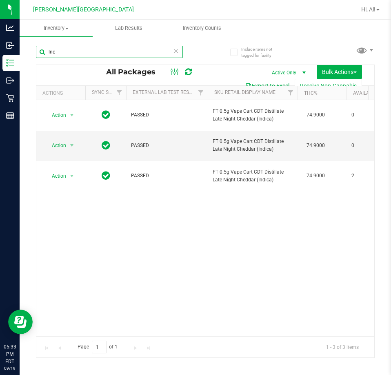
click at [99, 49] on input "lnc" at bounding box center [109, 52] width 147 height 12
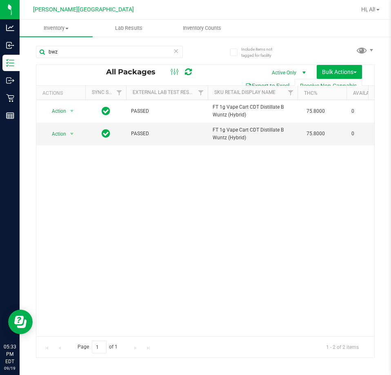
click at [119, 58] on div "bwz" at bounding box center [109, 55] width 147 height 19
click at [118, 58] on div "bwz" at bounding box center [109, 55] width 147 height 19
click at [121, 48] on input "bwz" at bounding box center [109, 52] width 147 height 12
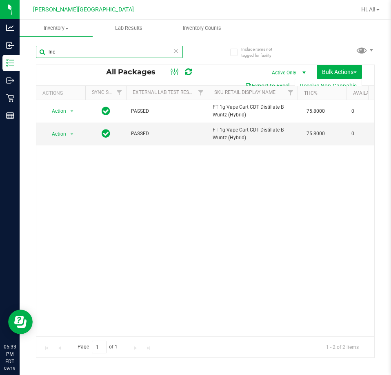
type input "lnc"
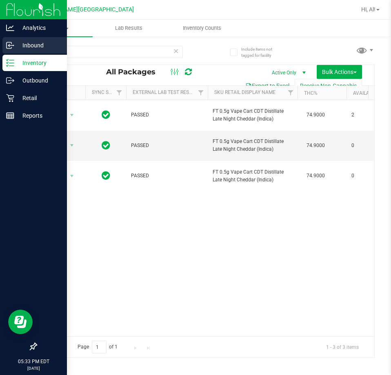
click at [42, 43] on p "Inbound" at bounding box center [38, 45] width 49 height 10
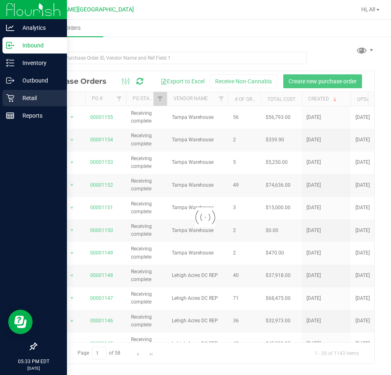
click at [18, 93] on p "Retail" at bounding box center [38, 98] width 49 height 10
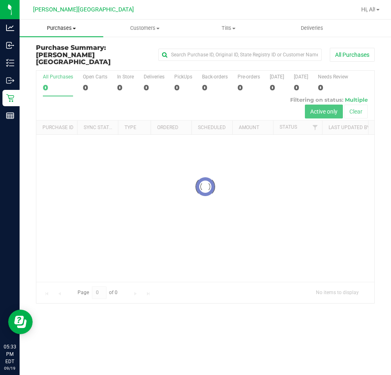
click at [77, 30] on span "Purchases" at bounding box center [62, 28] width 84 height 7
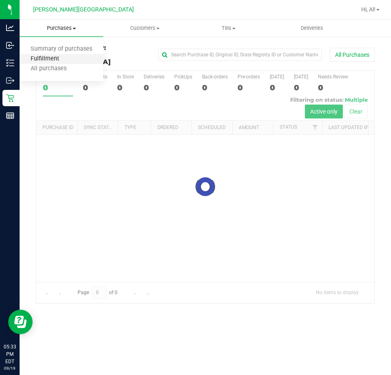
click at [67, 56] on span "Fulfillment" at bounding box center [45, 59] width 51 height 7
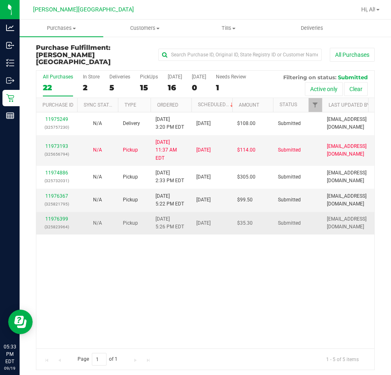
click at [52, 215] on div "11976399 (325823964)" at bounding box center [56, 223] width 31 height 16
click at [57, 212] on td "11976399 (325823964)" at bounding box center [56, 223] width 41 height 22
click at [55, 216] on link "11976399" at bounding box center [56, 219] width 23 height 6
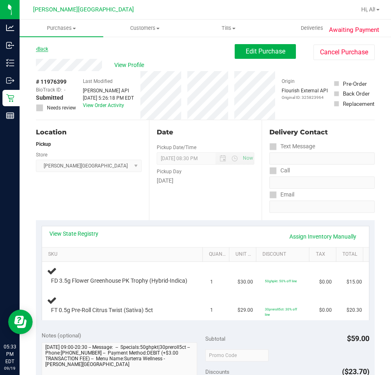
click at [48, 48] on link "Back" at bounding box center [42, 49] width 12 height 6
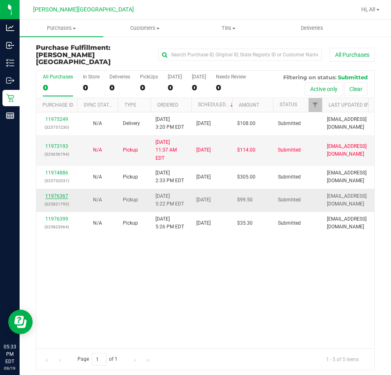
click at [63, 193] on link "11976367" at bounding box center [56, 196] width 23 height 6
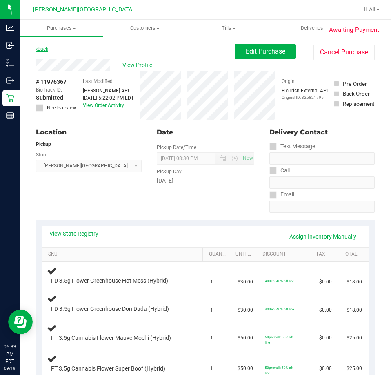
click at [40, 49] on link "Back" at bounding box center [42, 49] width 12 height 6
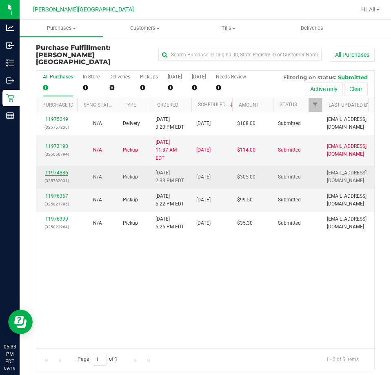
click at [63, 170] on link "11974886" at bounding box center [56, 173] width 23 height 6
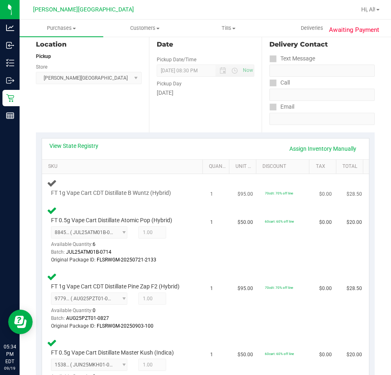
scroll to position [41, 0]
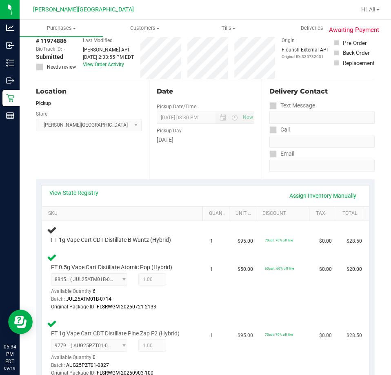
click at [192, 336] on div "FT 1g Vape Cart CDT Distillate Pine Zap F2 (Hybrid) 9779721531330252 ( AUG25PZT…" at bounding box center [124, 348] width 154 height 59
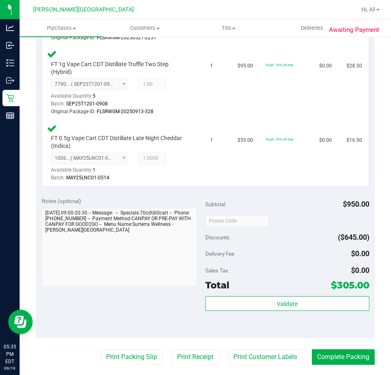
scroll to position [1144, 0]
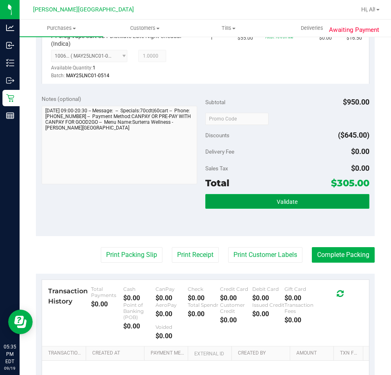
click at [323, 209] on button "Validate" at bounding box center [288, 201] width 164 height 15
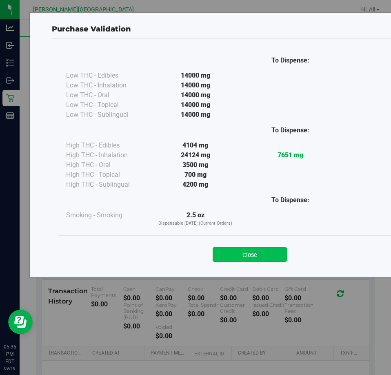
click at [249, 260] on button "Close" at bounding box center [250, 254] width 74 height 15
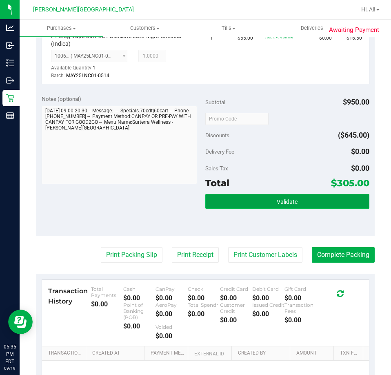
click at [348, 206] on button "Validate" at bounding box center [288, 201] width 164 height 15
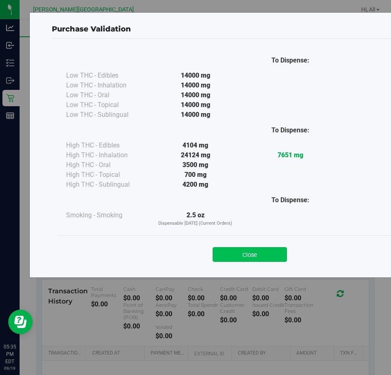
click at [264, 252] on button "Close" at bounding box center [250, 254] width 74 height 15
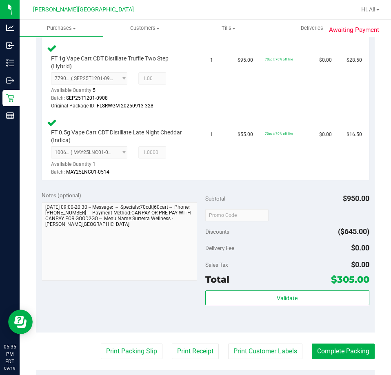
scroll to position [1062, 0]
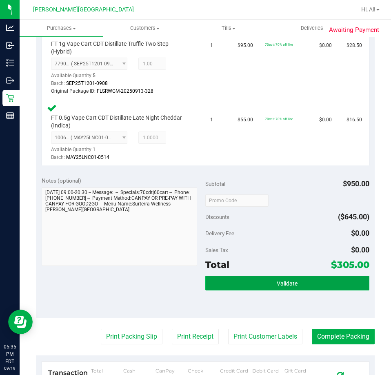
click at [254, 291] on button "Validate" at bounding box center [288, 283] width 164 height 15
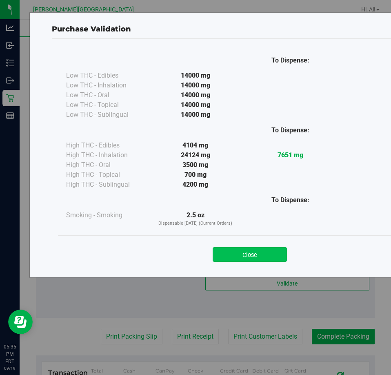
click at [255, 251] on button "Close" at bounding box center [250, 254] width 74 height 15
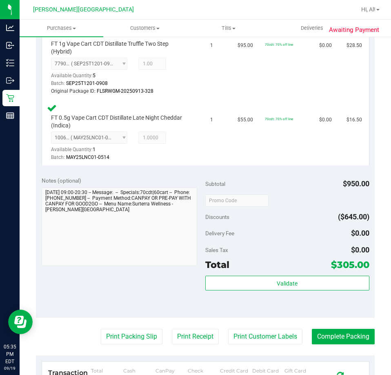
click at [292, 221] on div "Discounts ($645.00)" at bounding box center [288, 217] width 164 height 15
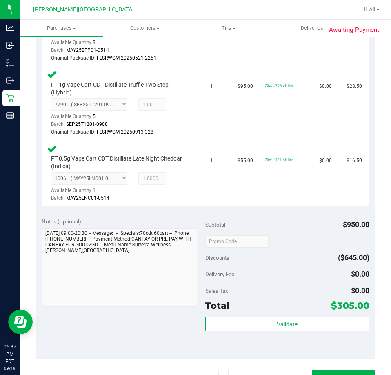
scroll to position [1226, 0]
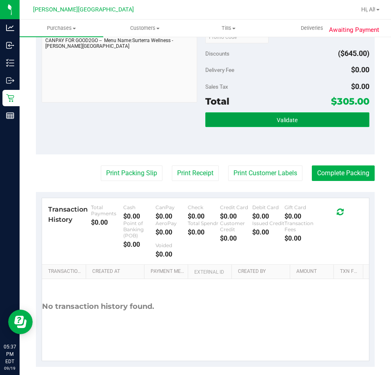
click at [304, 127] on button "Validate" at bounding box center [288, 119] width 164 height 15
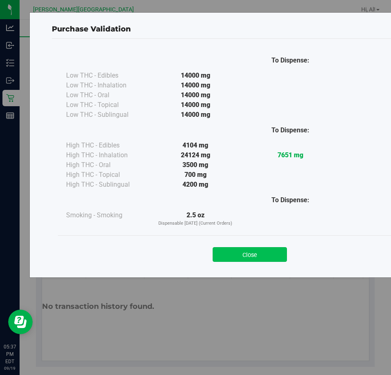
click at [262, 255] on button "Close" at bounding box center [250, 254] width 74 height 15
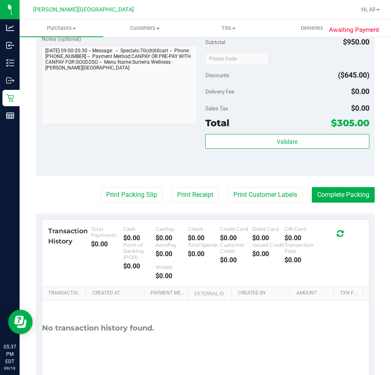
scroll to position [1242, 0]
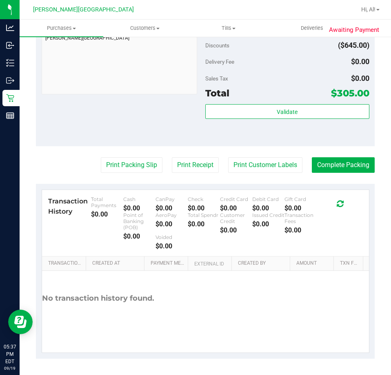
click at [302, 74] on div "Sales Tax $0.00" at bounding box center [288, 78] width 164 height 15
click at [303, 72] on div "Sales Tax $0.00" at bounding box center [288, 78] width 164 height 15
click at [344, 169] on button "Complete Packing" at bounding box center [343, 165] width 63 height 16
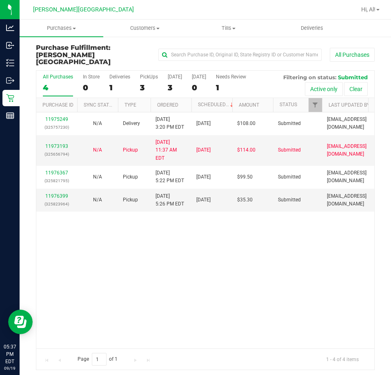
click at [279, 276] on div "11975249 (325757230) N/A Delivery [DATE] 3:20 PM EDT 9/22/2025 $108.00 Submitte…" at bounding box center [205, 230] width 338 height 236
click at [182, 212] on div "11975249 (325757230) N/A Delivery [DATE] 3:20 PM EDT 9/22/2025 $108.00 Submitte…" at bounding box center [205, 230] width 338 height 236
drag, startPoint x: 246, startPoint y: 29, endPoint x: 230, endPoint y: 33, distance: 17.0
click at [246, 28] on span "Tills" at bounding box center [229, 28] width 83 height 7
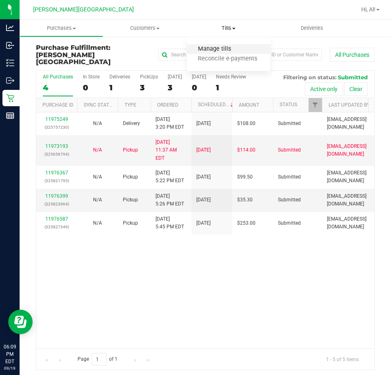
click at [221, 47] on span "Manage tills" at bounding box center [214, 49] width 55 height 7
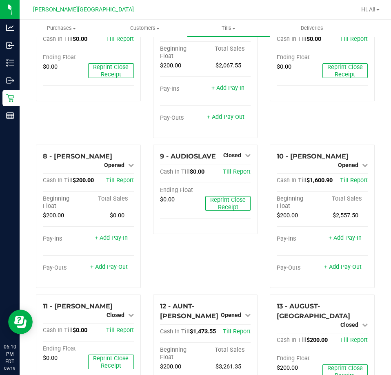
scroll to position [204, 0]
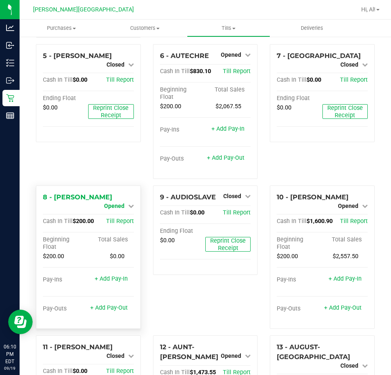
click at [128, 203] on icon at bounding box center [131, 206] width 6 height 6
click at [121, 210] on link "Close Till" at bounding box center [115, 213] width 22 height 7
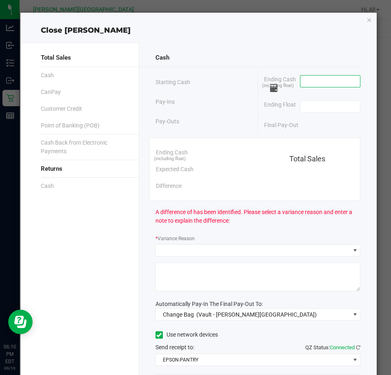
click at [317, 85] on input at bounding box center [331, 81] width 60 height 11
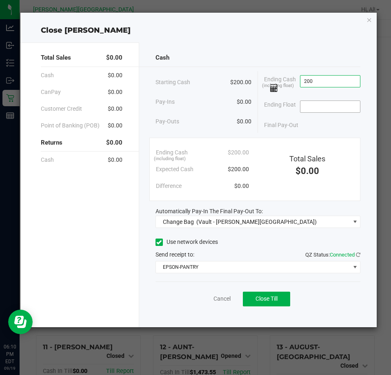
type input "$200.00"
click at [325, 104] on input at bounding box center [331, 106] width 60 height 11
type input "$200.00"
click at [321, 63] on div "Cash" at bounding box center [258, 58] width 205 height 18
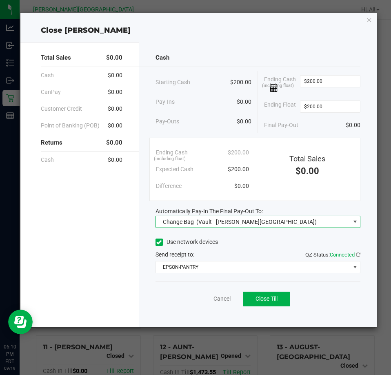
click at [282, 220] on span "Change Bag (Vault - [PERSON_NAME][GEOGRAPHIC_DATA])" at bounding box center [253, 221] width 194 height 11
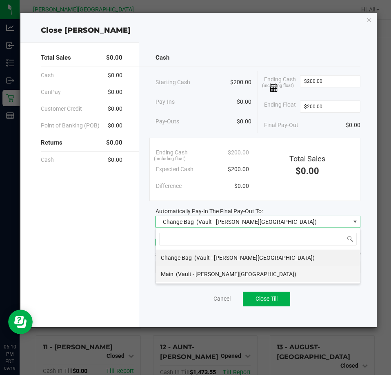
scroll to position [12, 206]
click at [250, 270] on li "Main (Vault - [PERSON_NAME][GEOGRAPHIC_DATA])" at bounding box center [258, 274] width 204 height 16
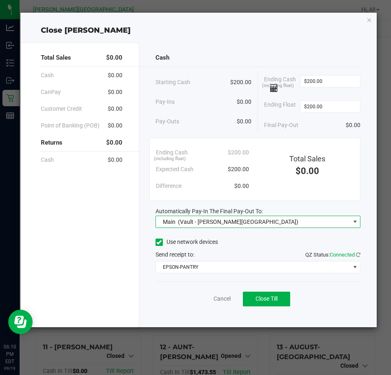
click at [263, 239] on div "Use network devices" at bounding box center [258, 242] width 205 height 12
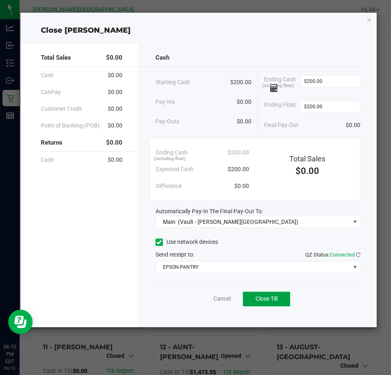
click at [270, 295] on button "Close Till" at bounding box center [266, 299] width 47 height 15
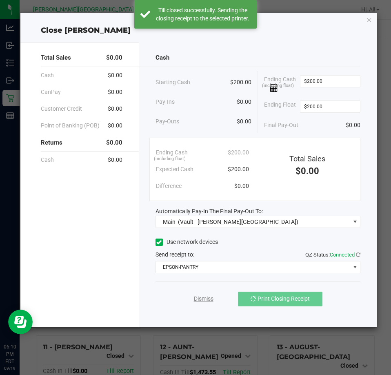
click at [208, 299] on link "Dismiss" at bounding box center [204, 299] width 20 height 9
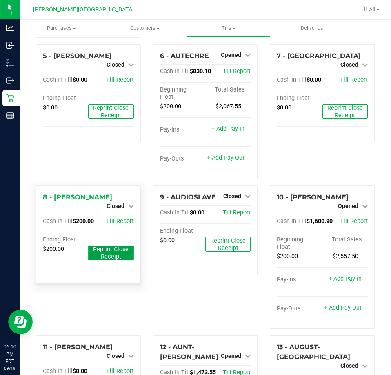
click at [106, 246] on span "Reprint Close Receipt" at bounding box center [111, 253] width 36 height 14
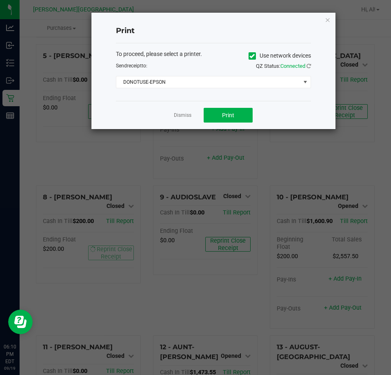
click at [198, 76] on div "To proceed, please select a printer. Use network devices Send receipt to: QZ St…" at bounding box center [213, 69] width 195 height 39
click at [199, 77] on span "DONOTUSE-EPSON" at bounding box center [208, 81] width 184 height 11
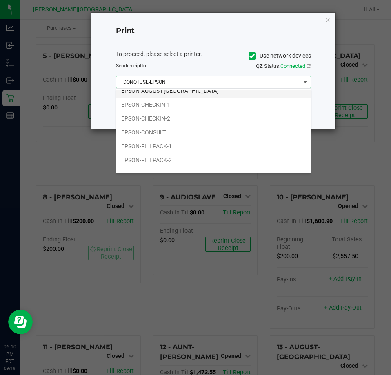
scroll to position [82, 0]
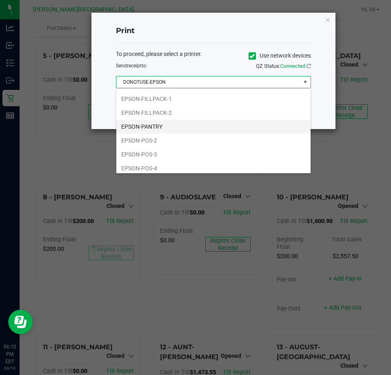
click at [190, 128] on li "EPSON-PANTRY" at bounding box center [213, 127] width 194 height 14
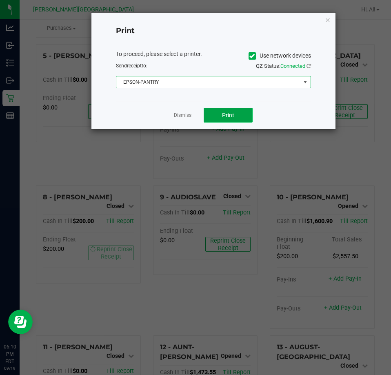
click at [222, 112] on button "Print" at bounding box center [228, 115] width 49 height 15
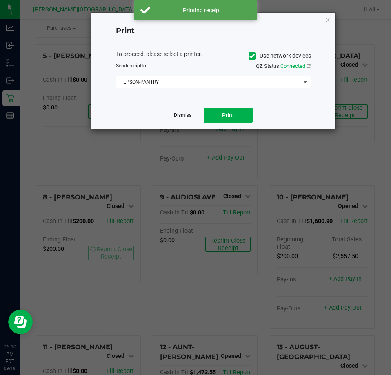
click at [181, 115] on link "Dismiss" at bounding box center [183, 115] width 18 height 7
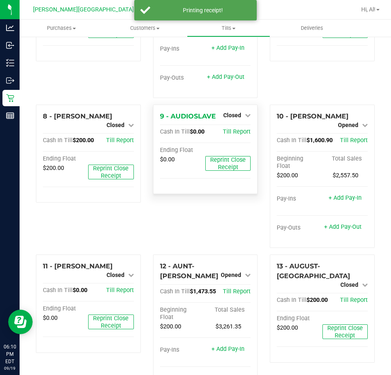
scroll to position [286, 0]
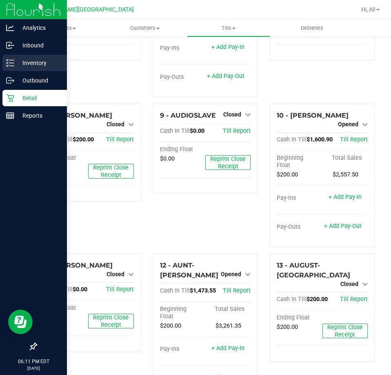
click at [18, 56] on div "Inventory" at bounding box center [34, 63] width 65 height 16
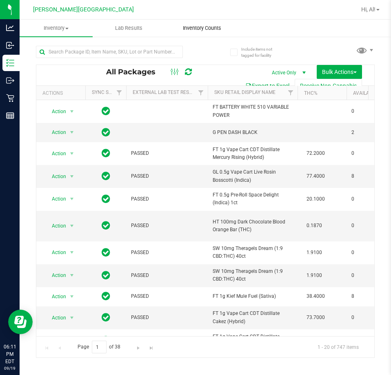
click at [198, 27] on span "Inventory Counts" at bounding box center [202, 28] width 60 height 7
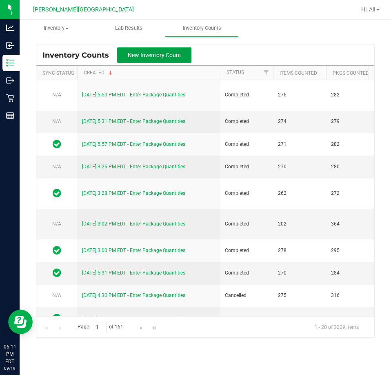
click at [167, 58] on span "New Inventory Count" at bounding box center [155, 55] width 54 height 7
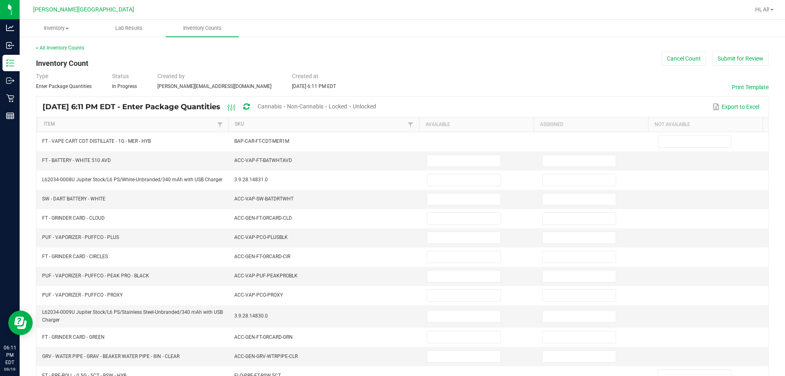
click at [282, 107] on span "Cannabis" at bounding box center [269, 106] width 24 height 7
click at [376, 106] on span "Unlocked" at bounding box center [364, 106] width 23 height 7
